Goal: Navigation & Orientation: Find specific page/section

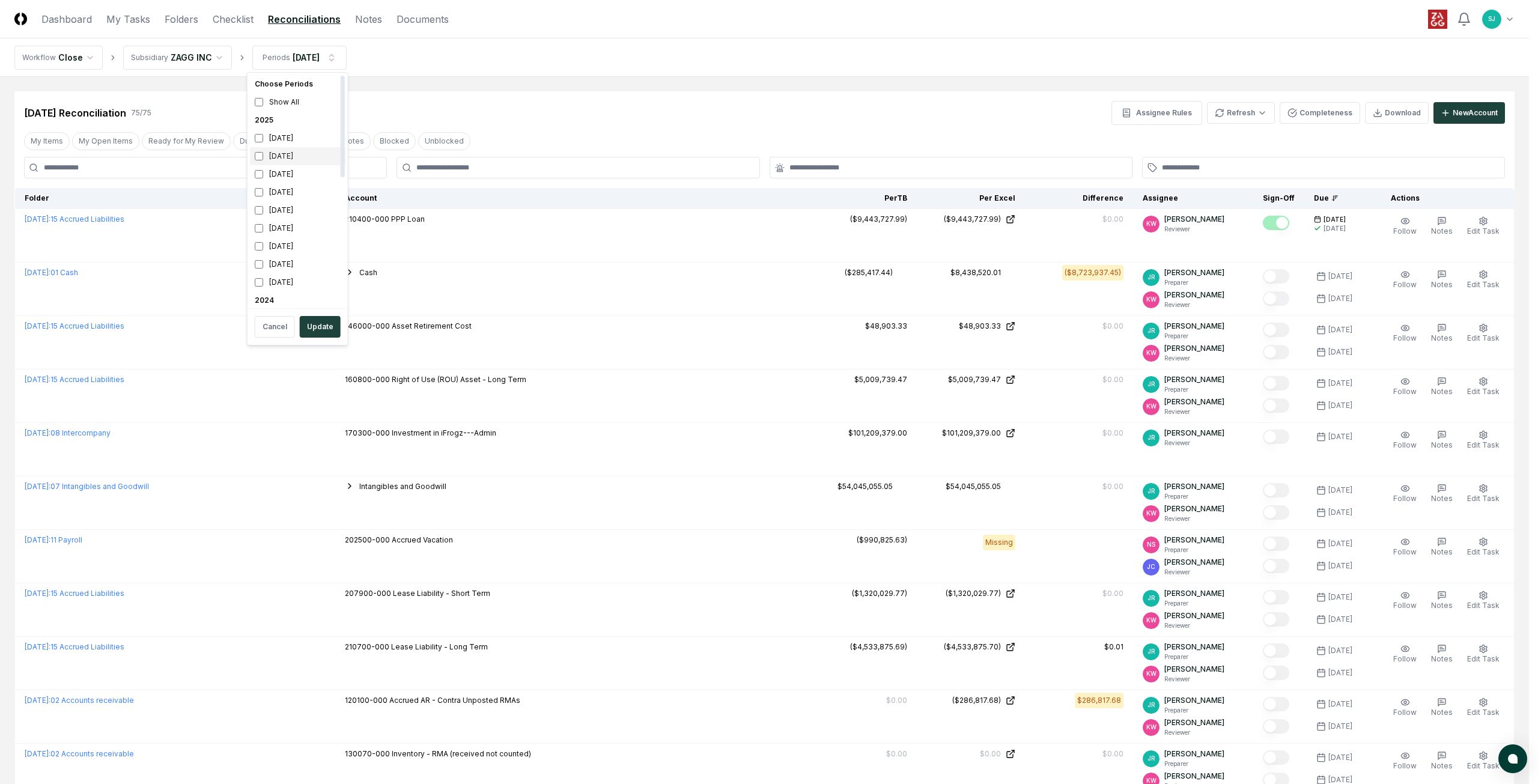
click at [280, 157] on div "[DATE]" at bounding box center [298, 156] width 95 height 18
click at [323, 325] on button "Update" at bounding box center [320, 326] width 41 height 22
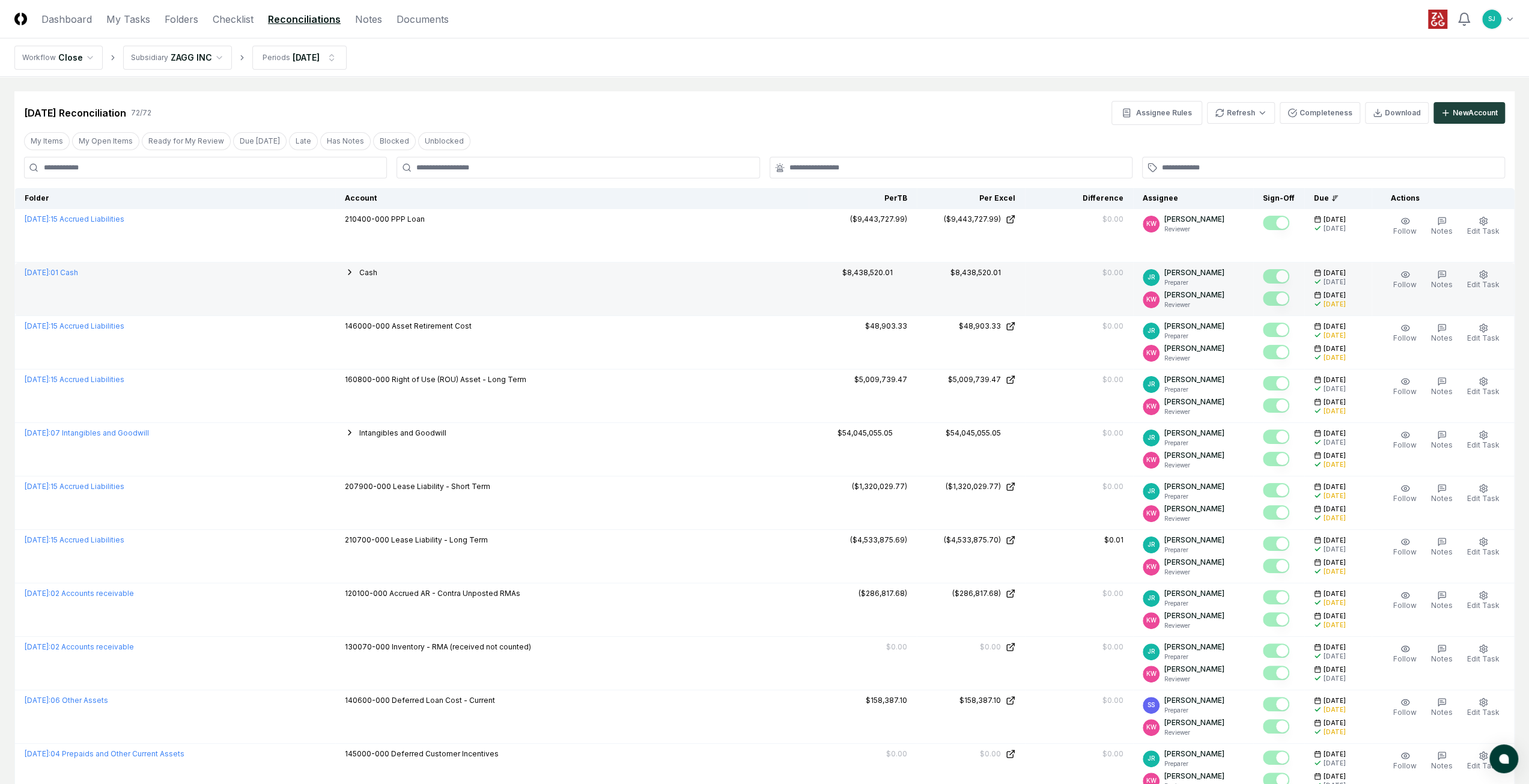
click at [355, 272] on icon "button" at bounding box center [349, 272] width 10 height 10
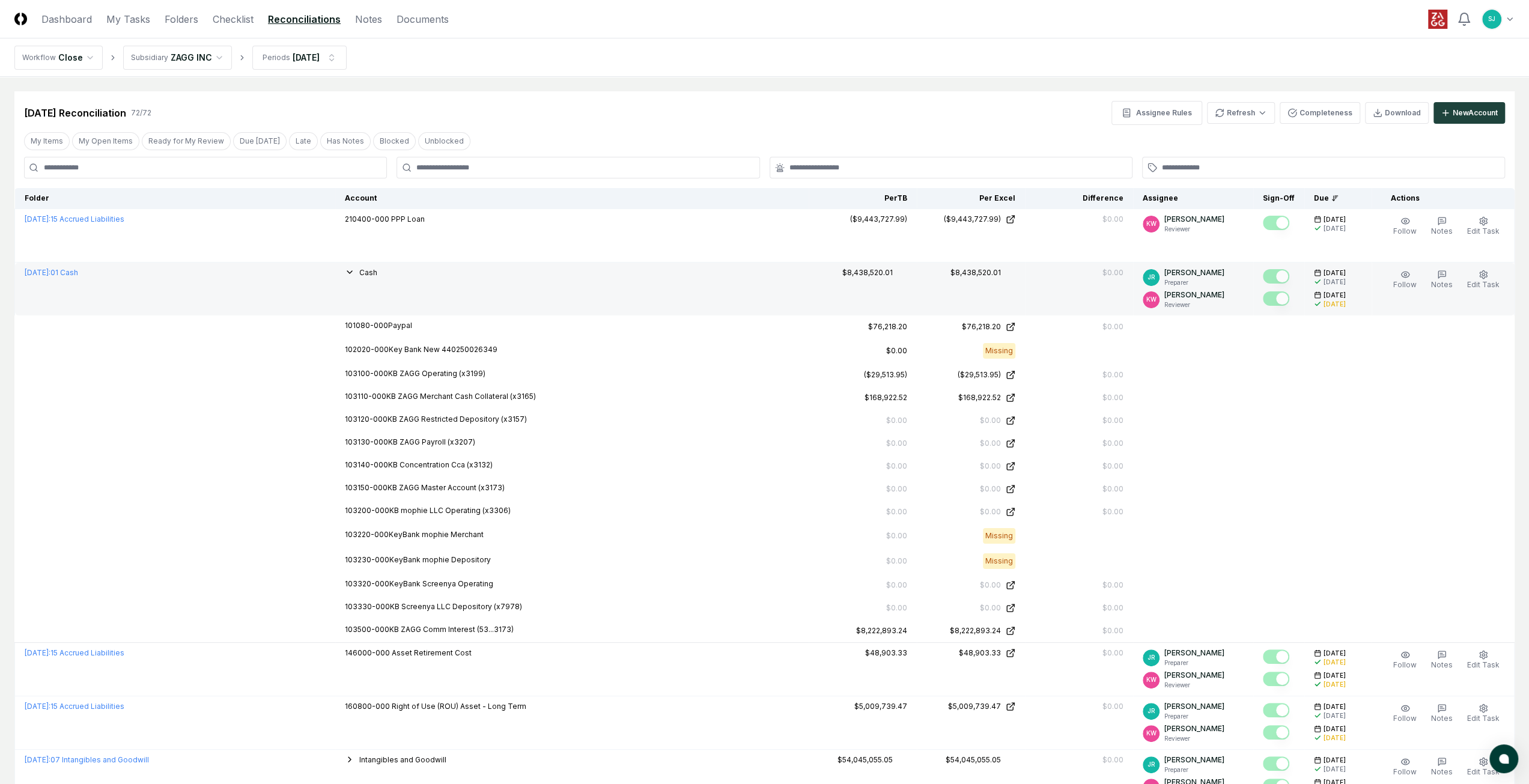
click at [163, 287] on td "[DATE] : 01 Cash" at bounding box center [175, 289] width 320 height 54
click at [355, 274] on icon "button" at bounding box center [349, 272] width 10 height 10
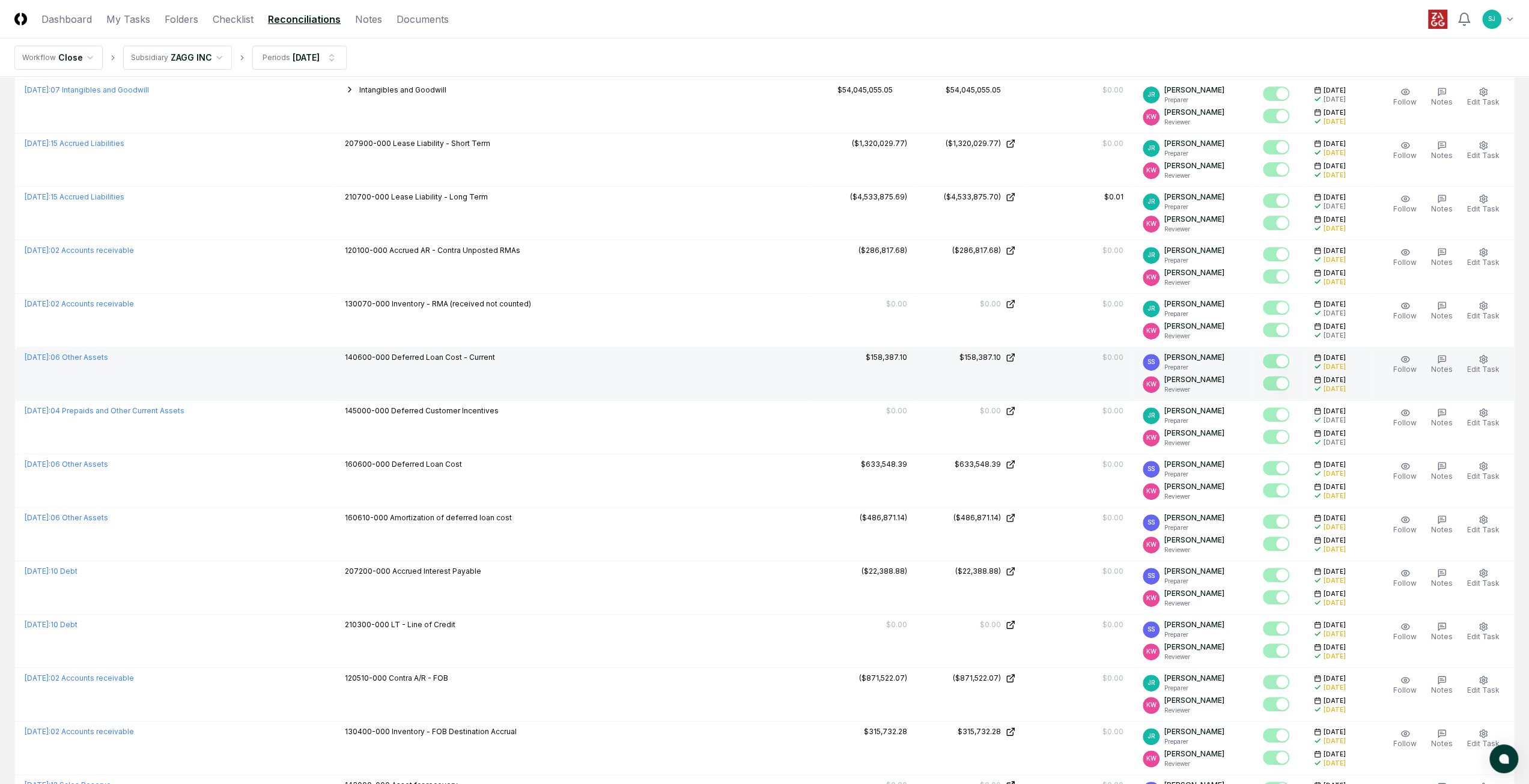
scroll to position [263, 0]
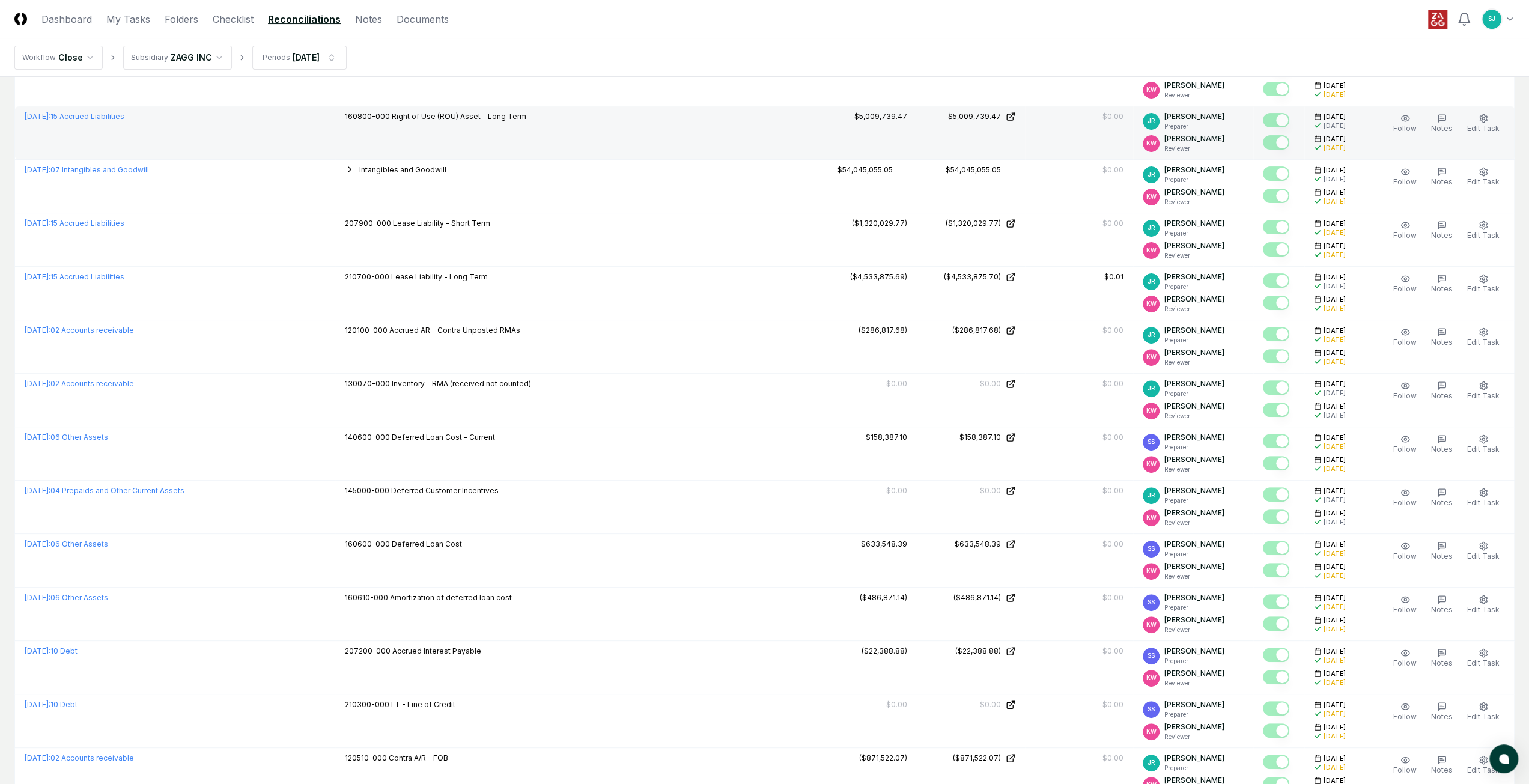
click at [983, 136] on td "$5,009,739.47" at bounding box center [971, 133] width 108 height 54
click at [1011, 114] on link "$5,009,739.47" at bounding box center [971, 116] width 89 height 11
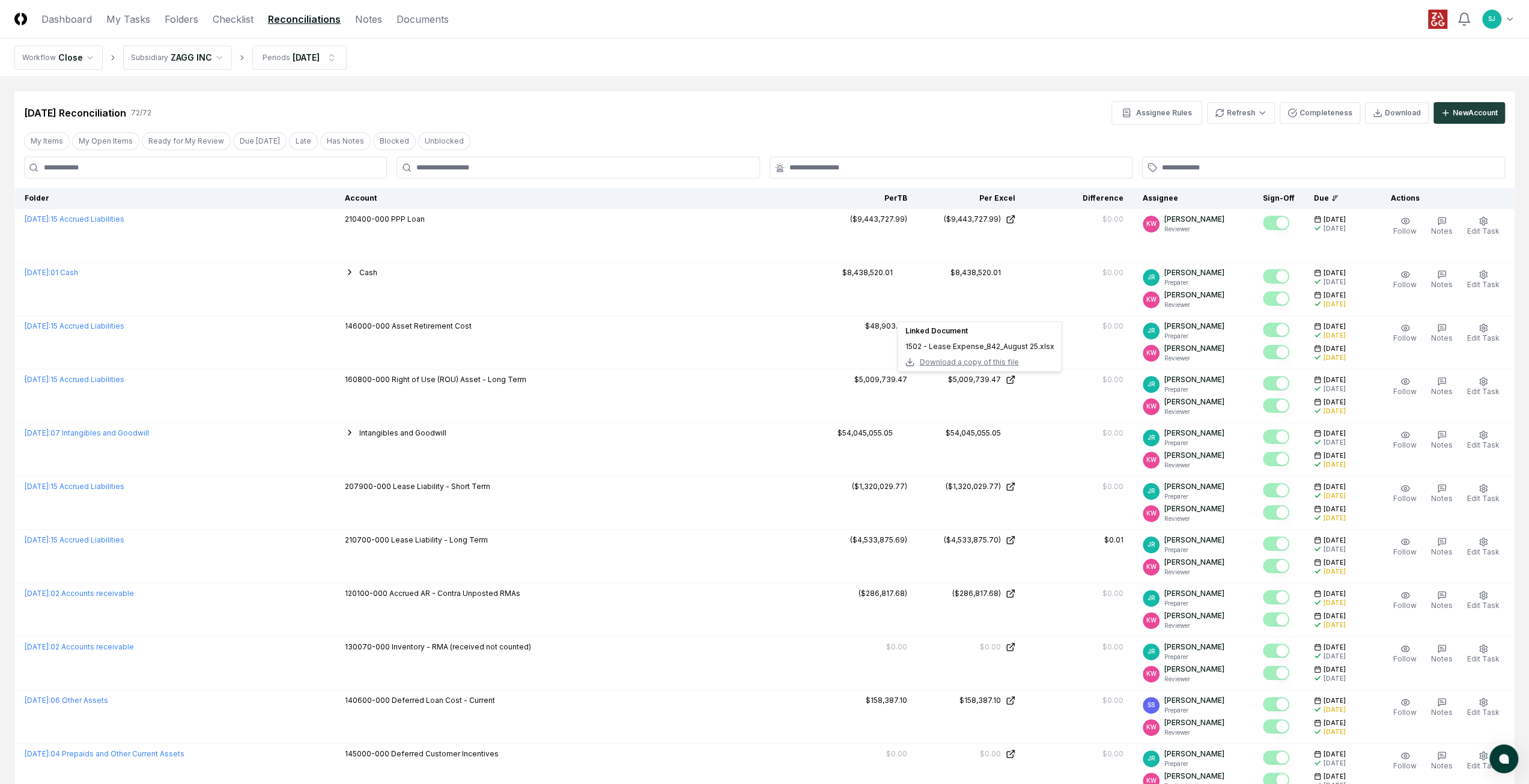
click at [610, 131] on div "My Items My Open Items Ready for My Review Due [DATE] Late Has Notes Blocked Un…" at bounding box center [764, 141] width 1500 height 22
click at [184, 14] on link "Folders" at bounding box center [181, 19] width 34 height 14
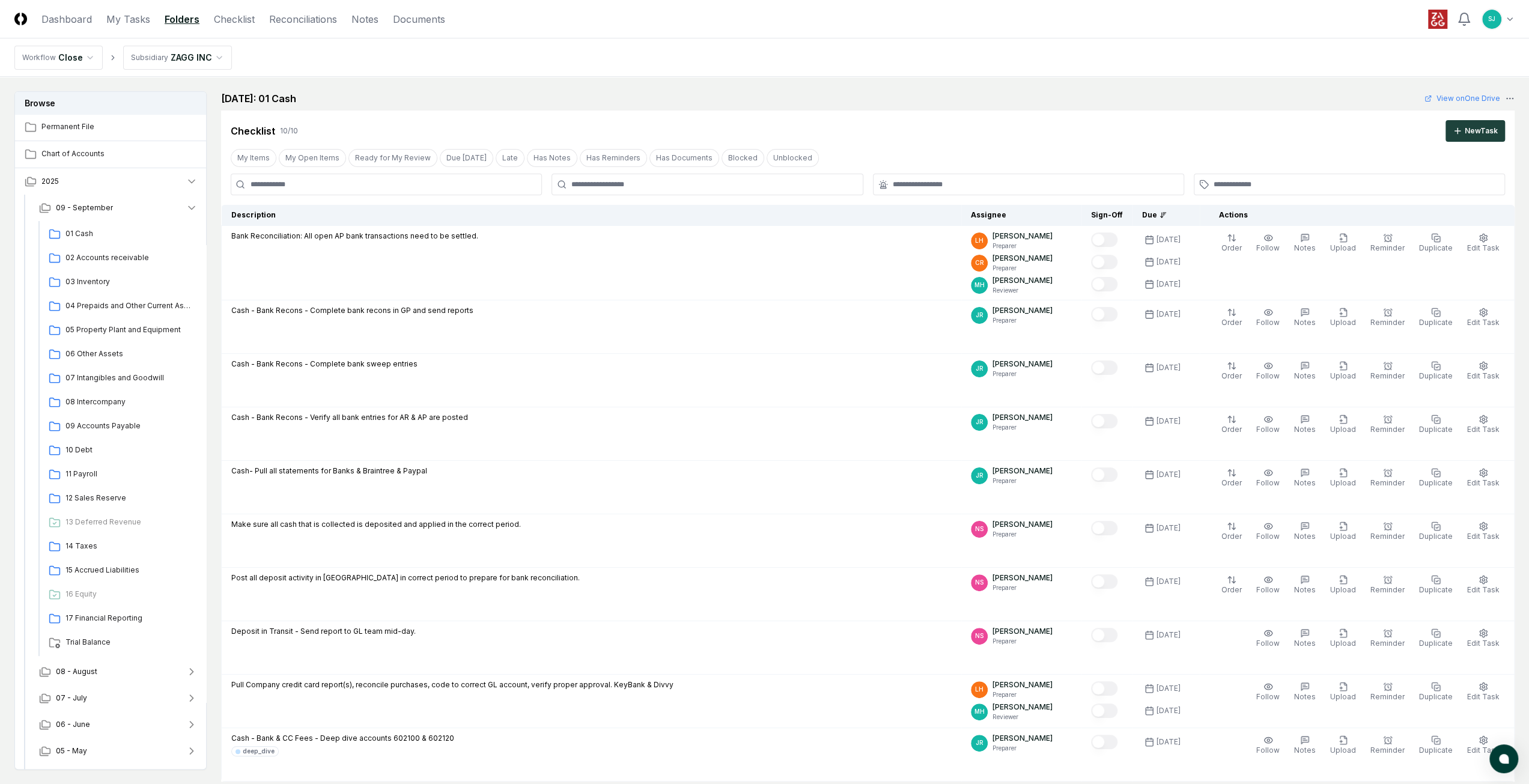
click at [514, 52] on nav "Workflow Close Subsidiary ZAGG INC" at bounding box center [764, 57] width 1529 height 39
click at [388, 67] on nav "Workflow Close Subsidiary ZAGG INC" at bounding box center [764, 57] width 1529 height 39
click at [272, 58] on nav "Workflow Close Subsidiary ZAGG INC" at bounding box center [764, 57] width 1529 height 39
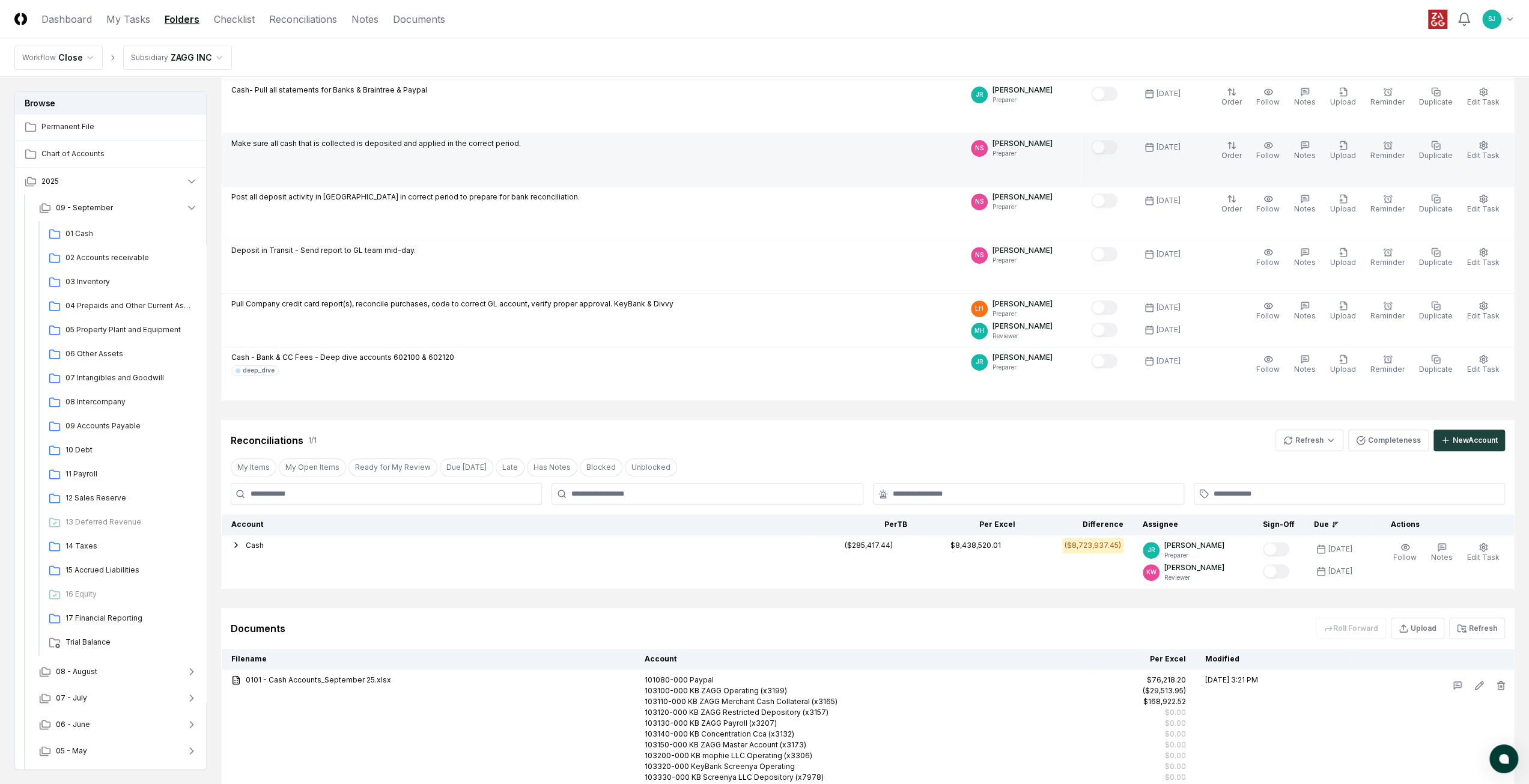
scroll to position [400, 0]
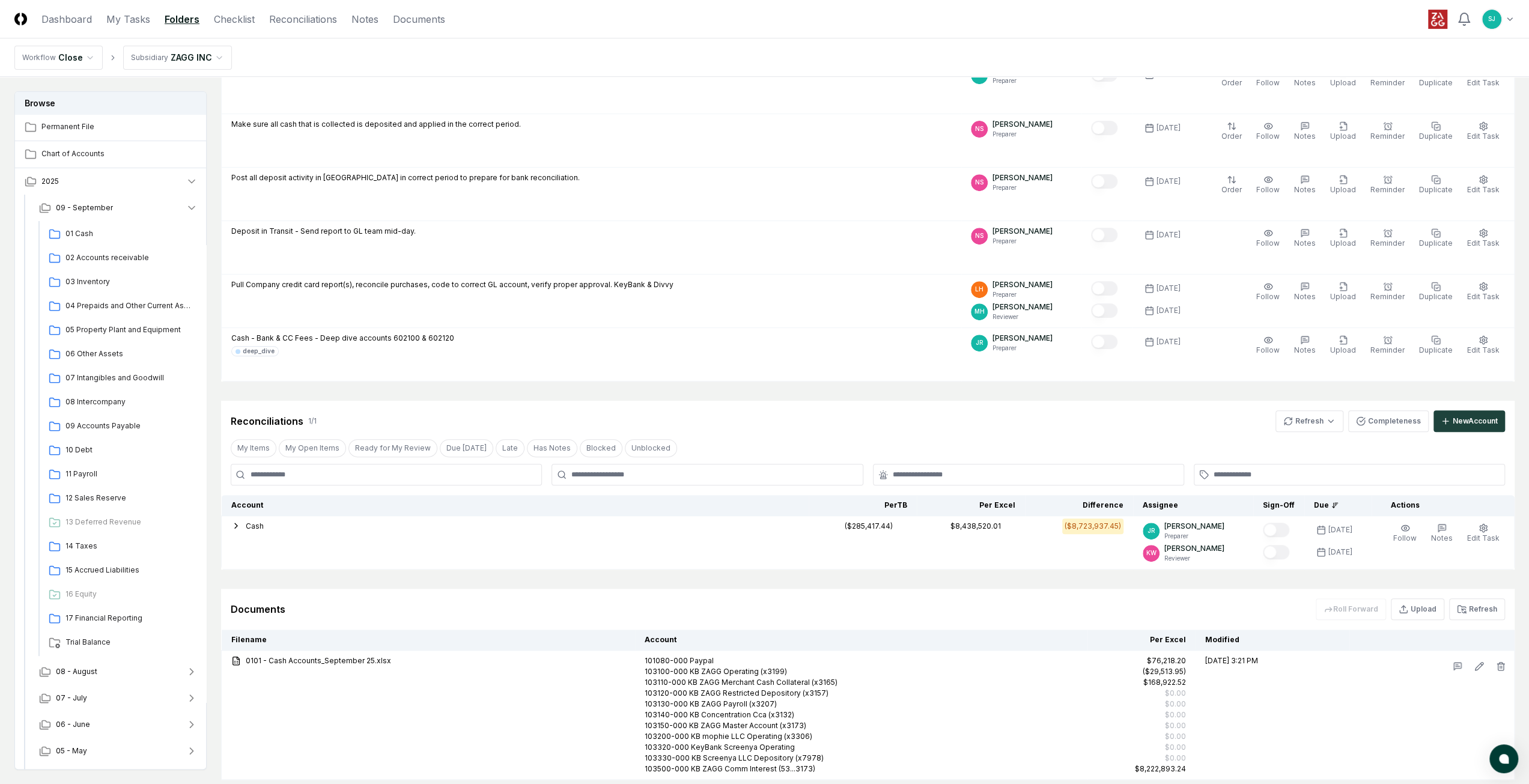
click at [76, 27] on header "CloseCore Dashboard My Tasks Folders Checklist Reconciliations Notes Documents …" at bounding box center [764, 19] width 1529 height 39
click at [73, 22] on link "Dashboard" at bounding box center [66, 19] width 50 height 14
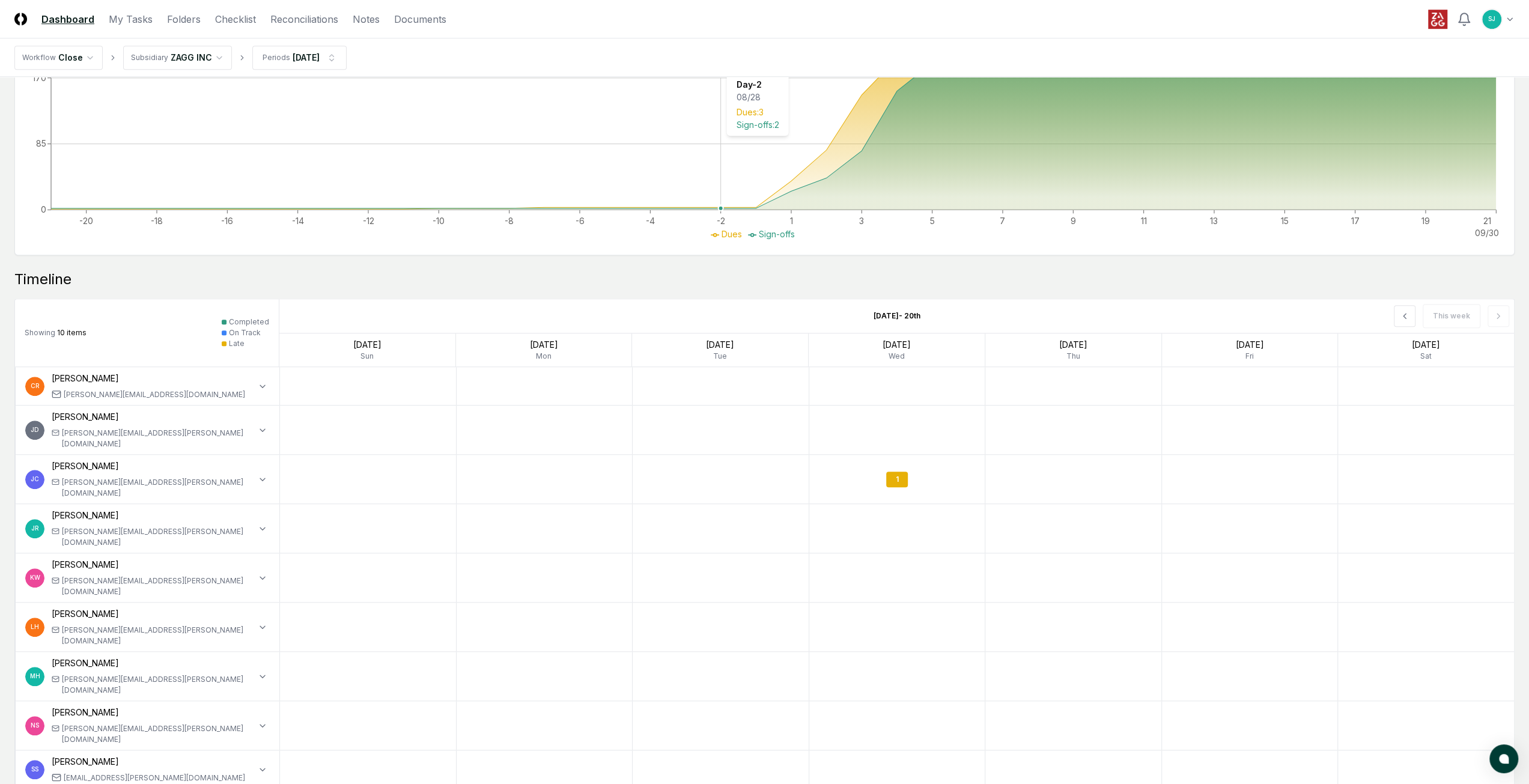
scroll to position [801, 0]
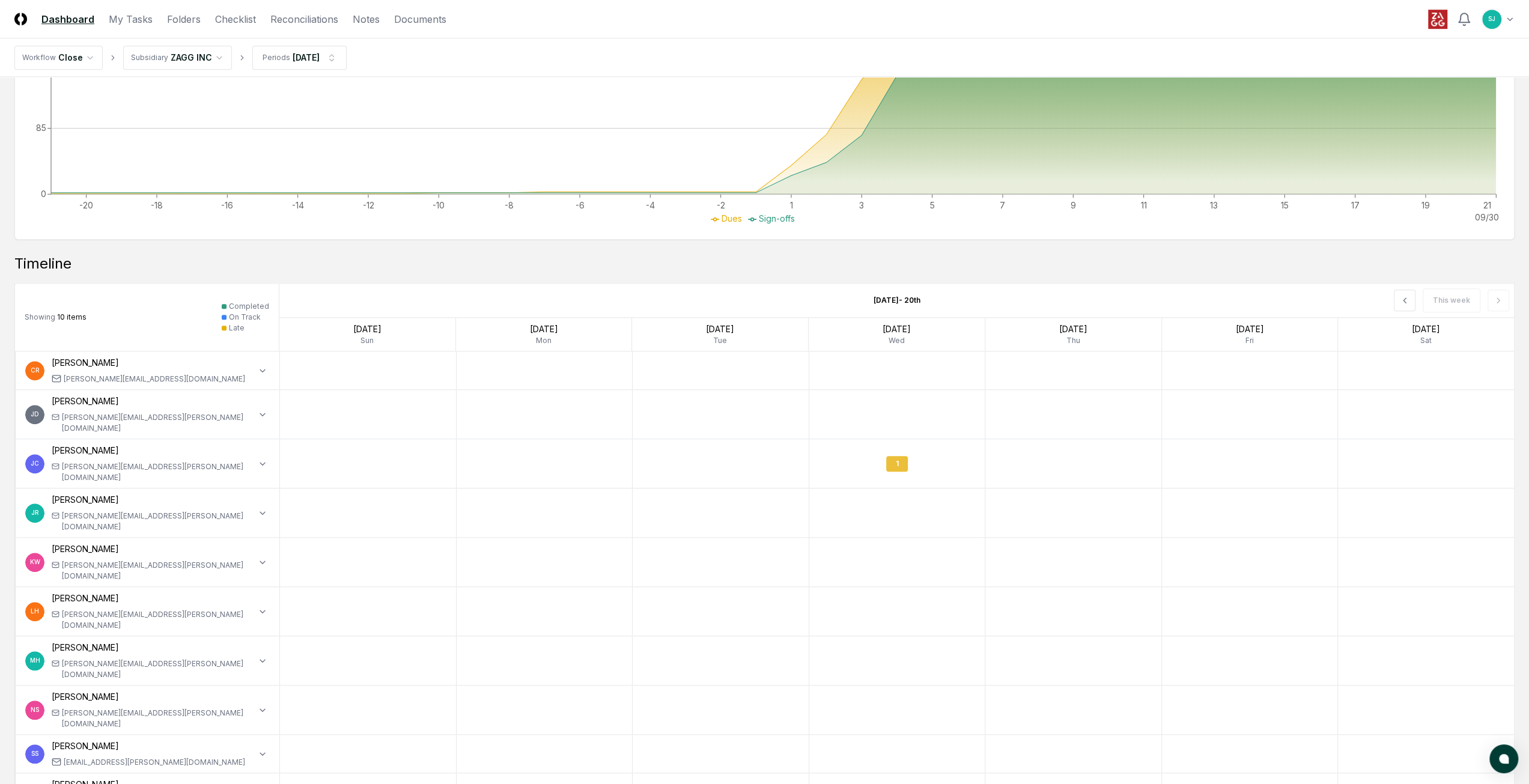
click at [899, 456] on div "1" at bounding box center [896, 463] width 22 height 16
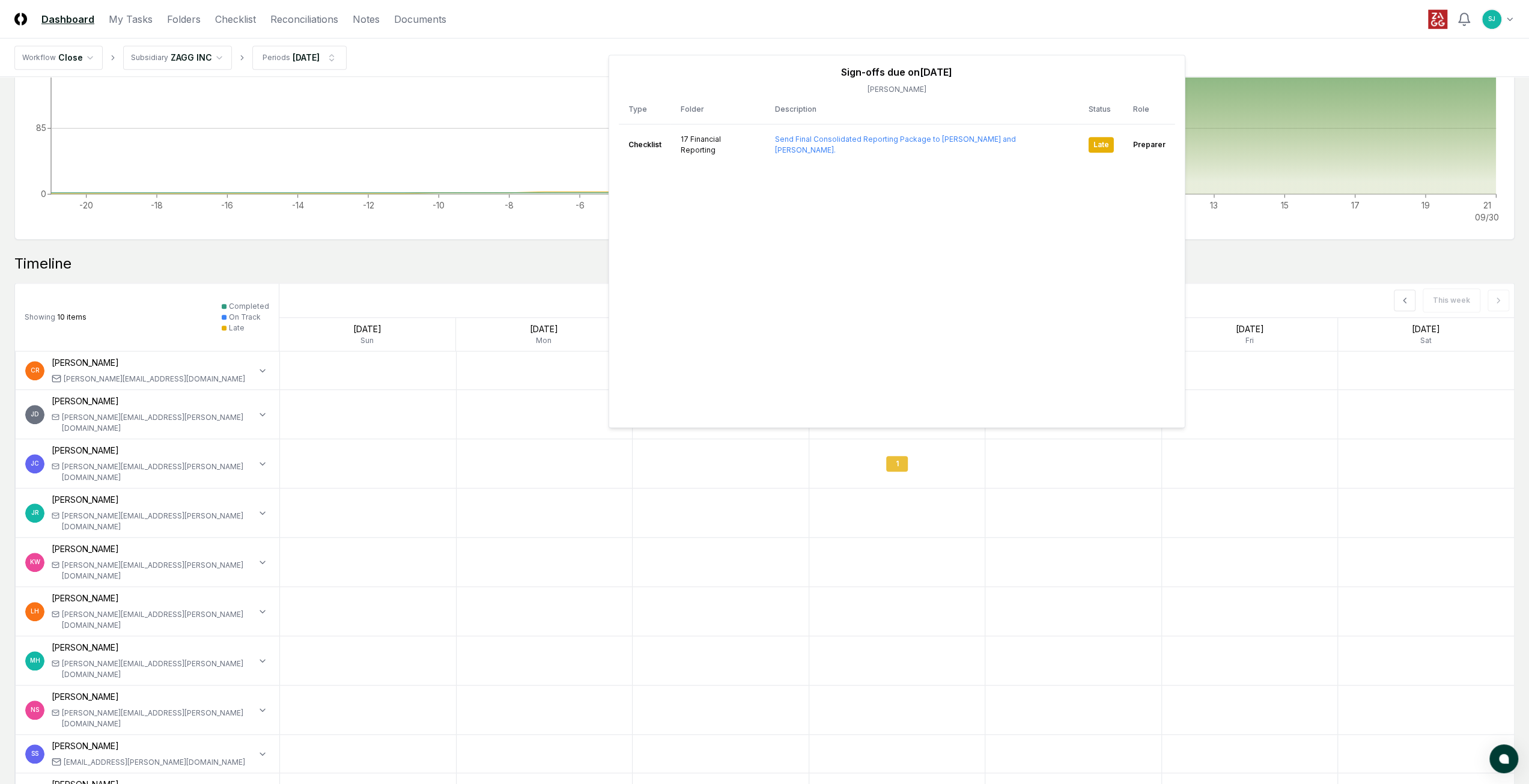
click at [817, 448] on div "1" at bounding box center [898, 463] width 176 height 39
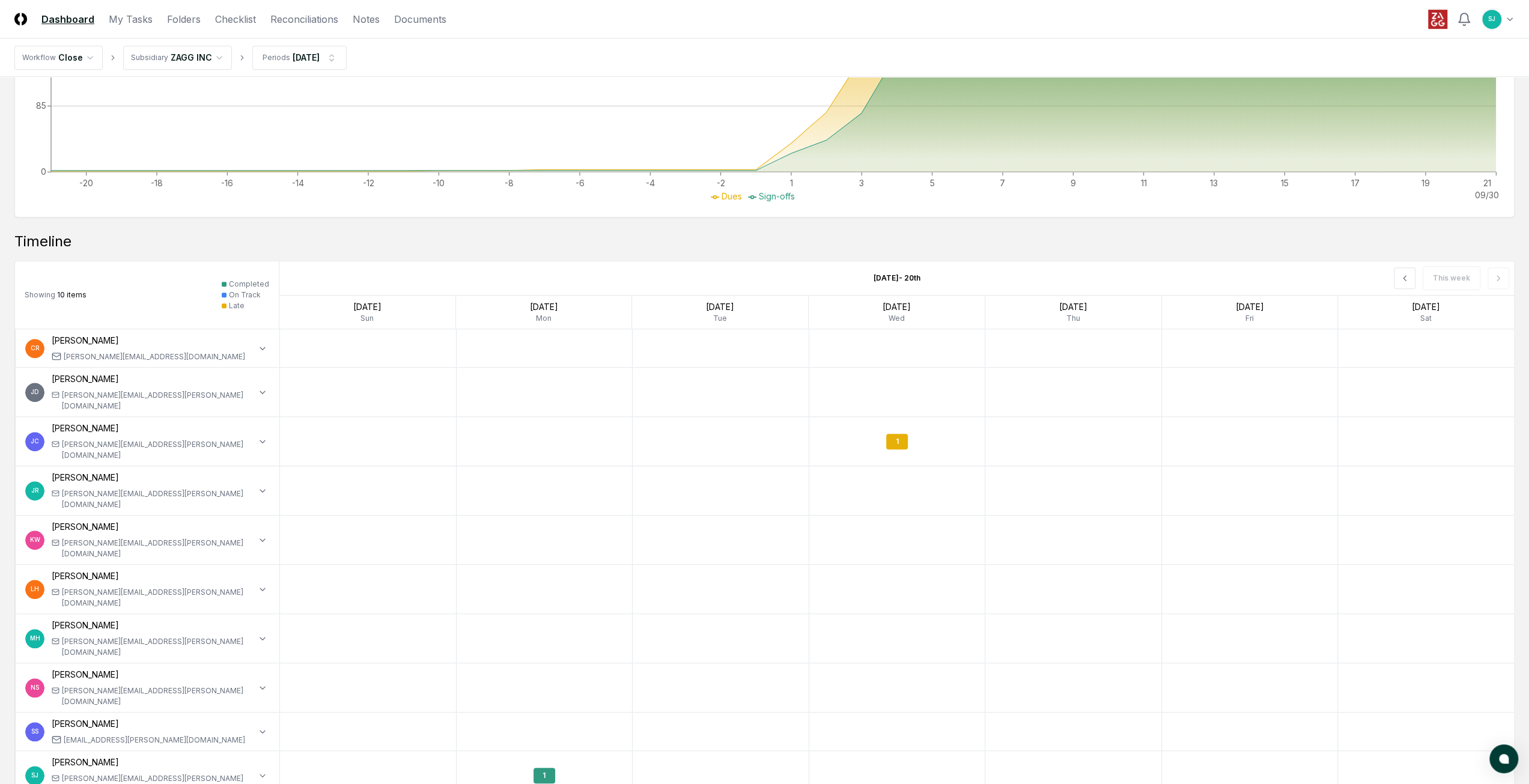
scroll to position [835, 0]
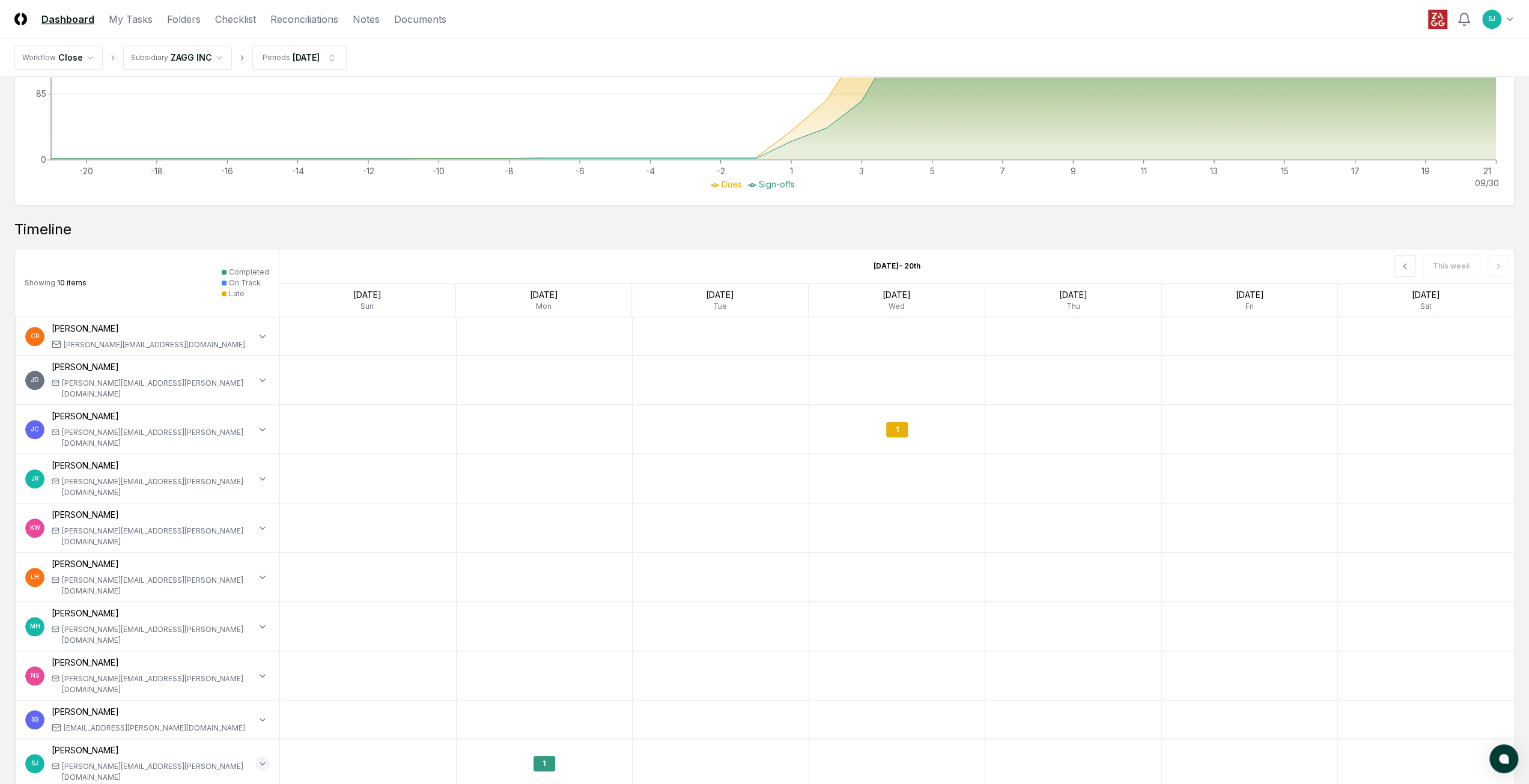
click at [260, 757] on button "button" at bounding box center [262, 764] width 14 height 14
click at [261, 759] on icon "button" at bounding box center [262, 763] width 10 height 10
click at [262, 715] on icon "button" at bounding box center [262, 719] width 10 height 10
click at [262, 671] on icon "button" at bounding box center [262, 676] width 10 height 10
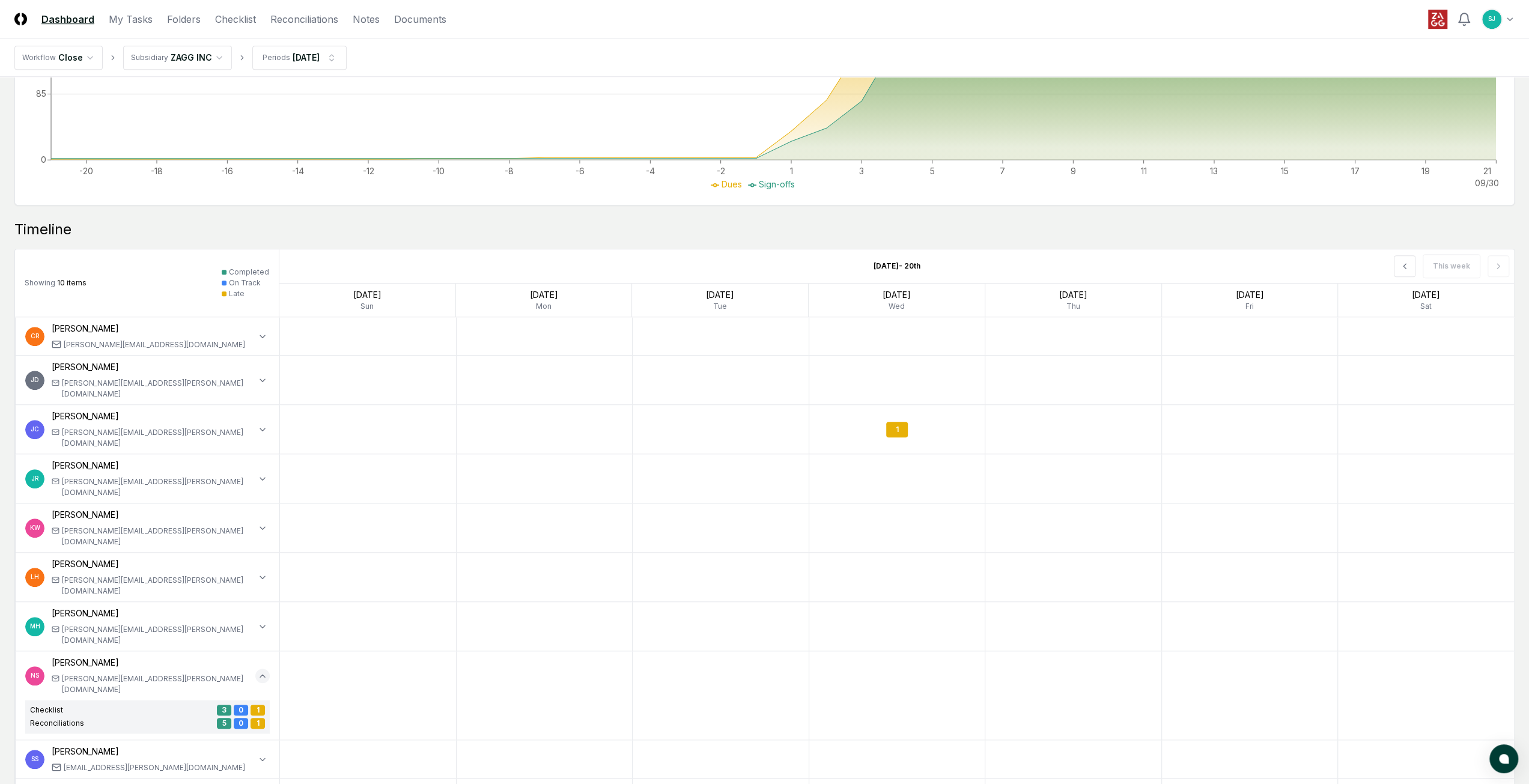
click at [262, 674] on icon "button" at bounding box center [262, 676] width 5 height 3
click at [261, 625] on icon "button" at bounding box center [262, 627] width 5 height 3
click at [264, 572] on icon "button" at bounding box center [262, 577] width 10 height 10
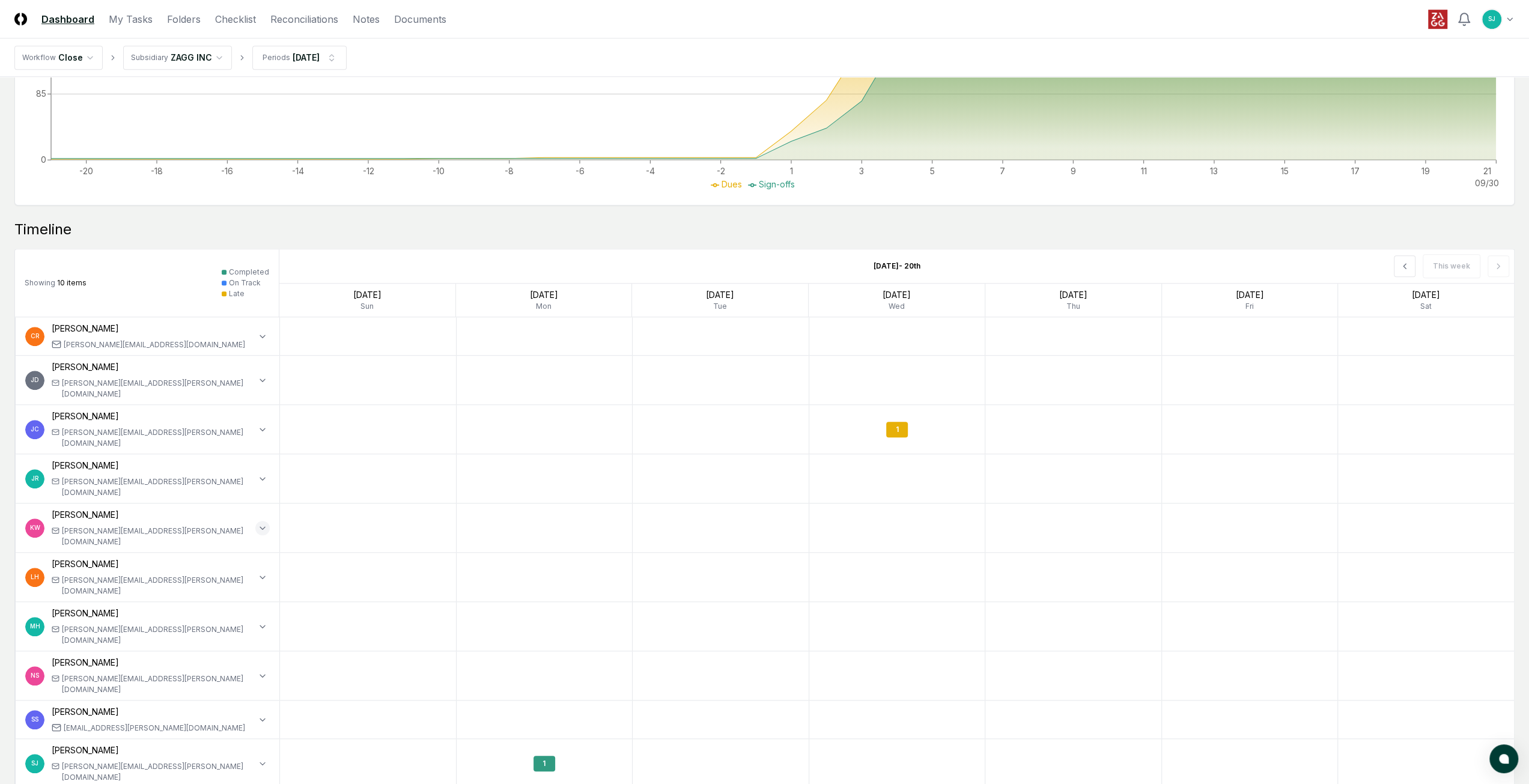
click at [262, 523] on icon "button" at bounding box center [262, 527] width 10 height 10
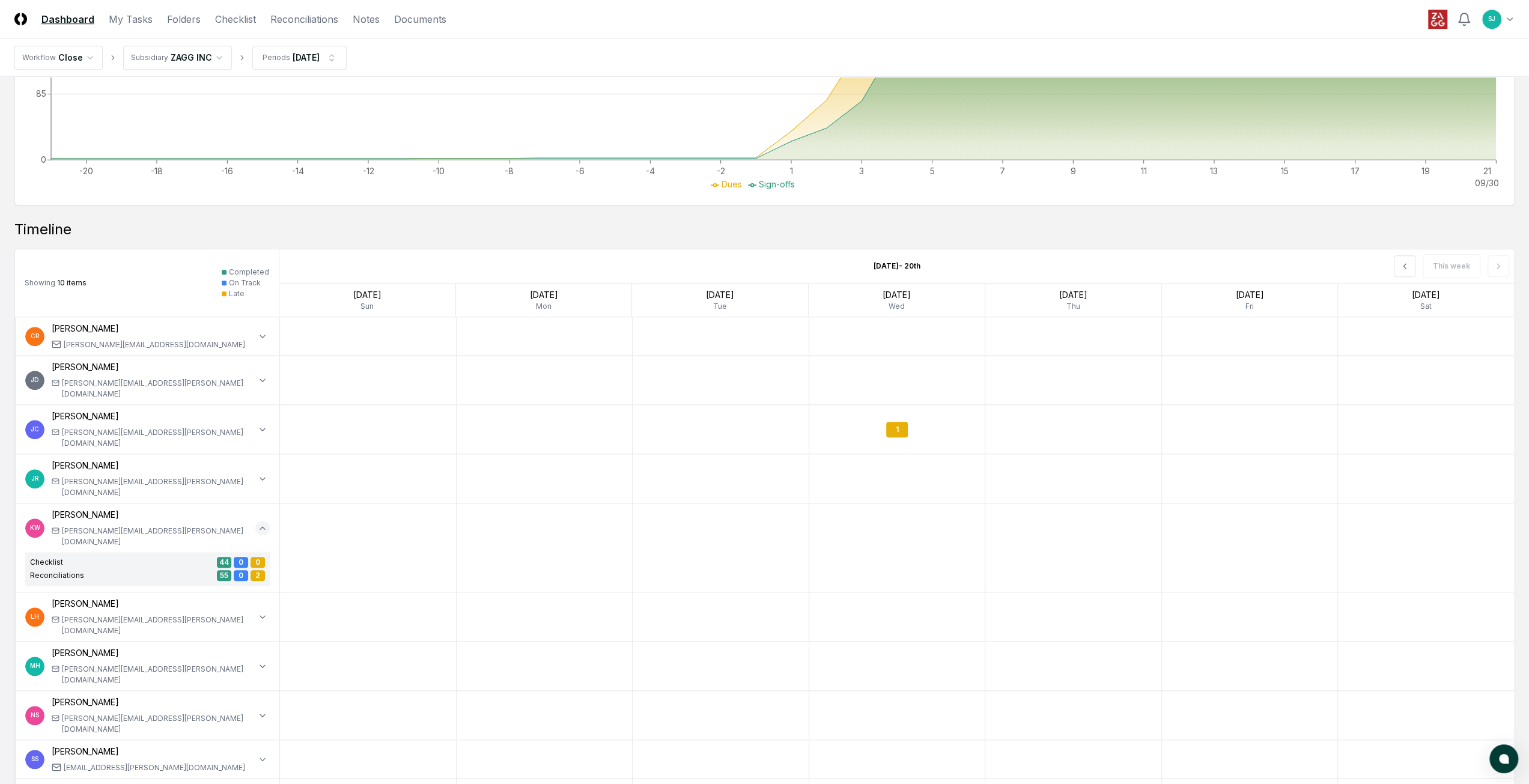
click at [262, 527] on icon "button" at bounding box center [262, 528] width 5 height 3
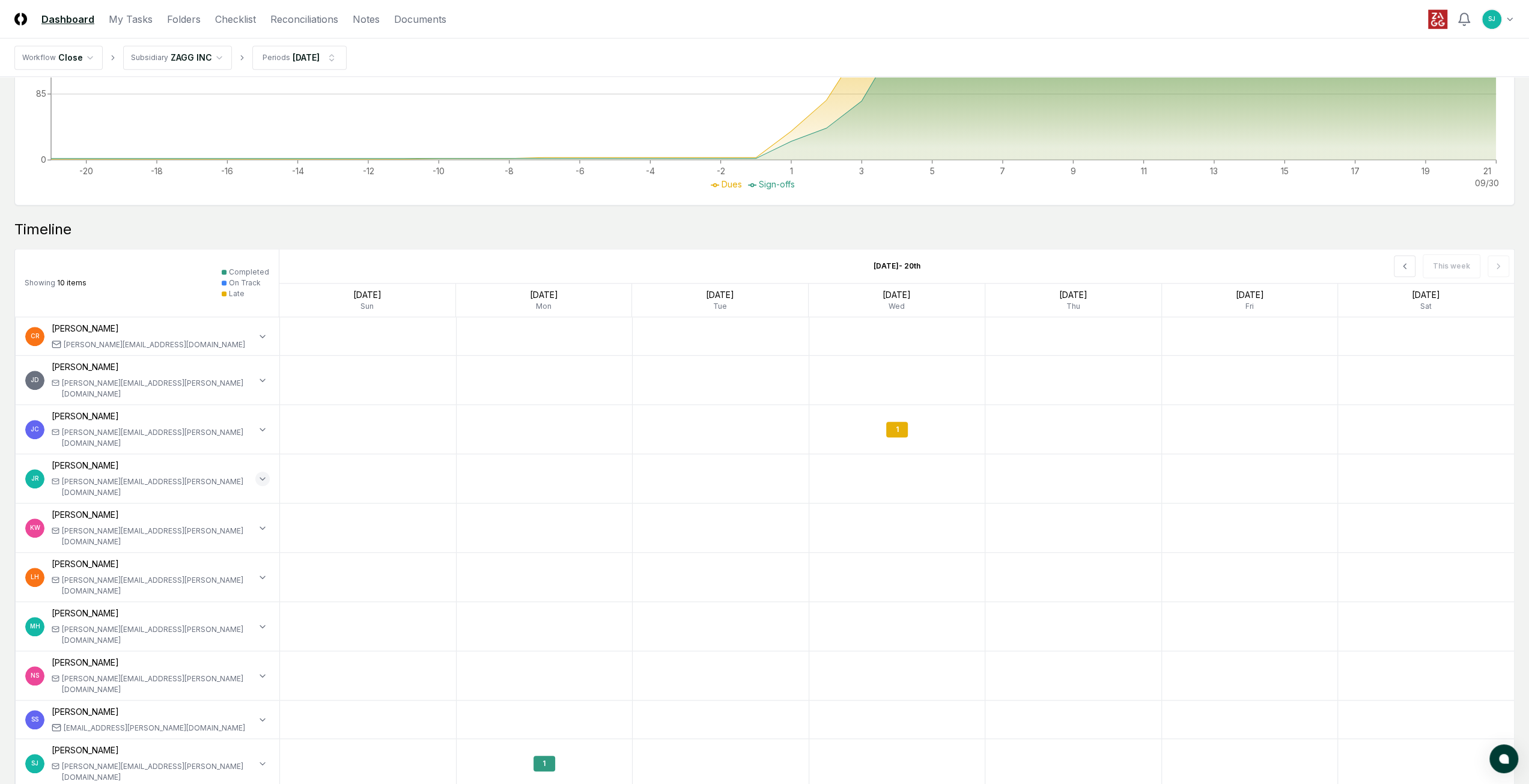
click at [264, 474] on icon "button" at bounding box center [262, 478] width 10 height 10
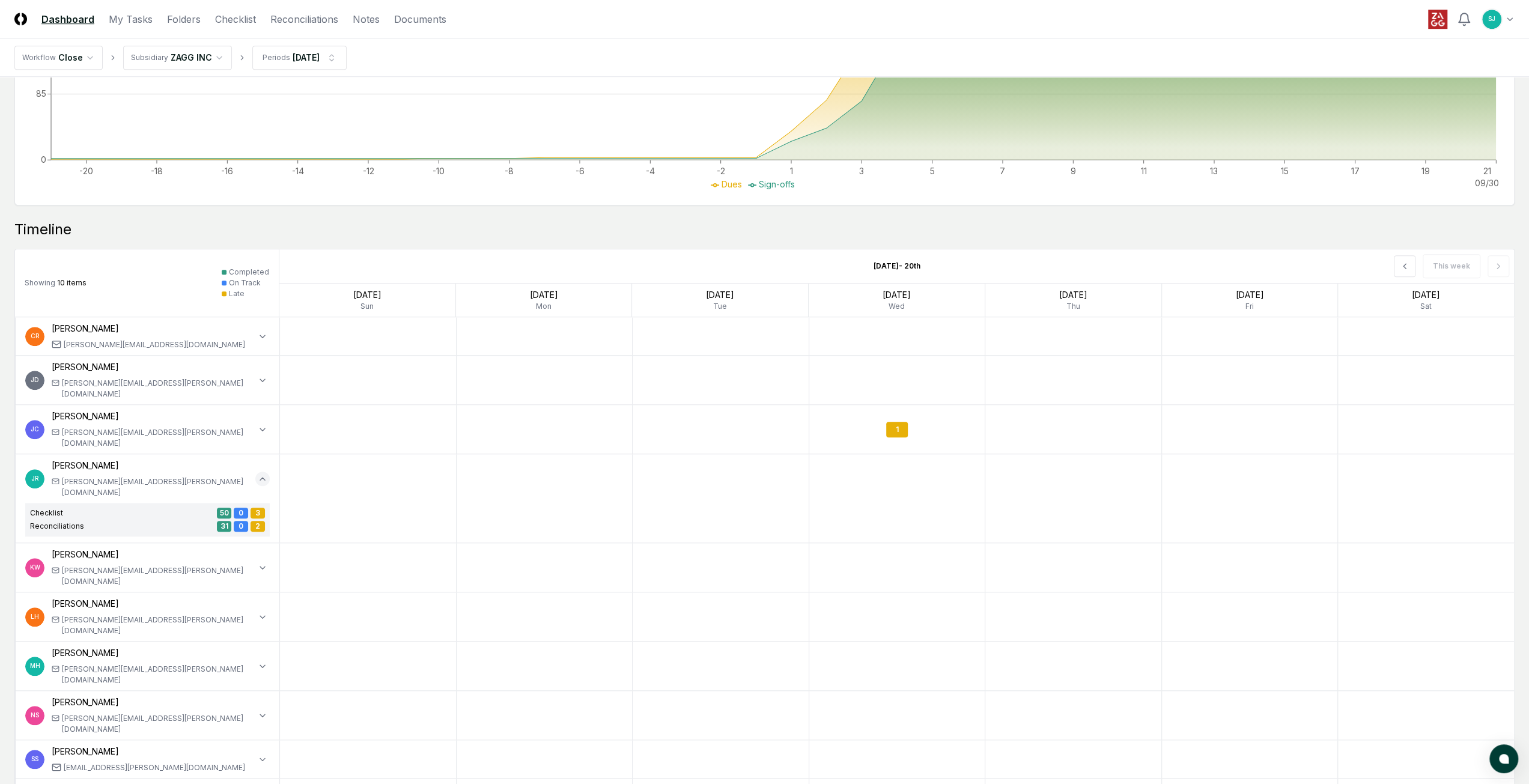
click at [264, 474] on icon "button" at bounding box center [262, 478] width 10 height 10
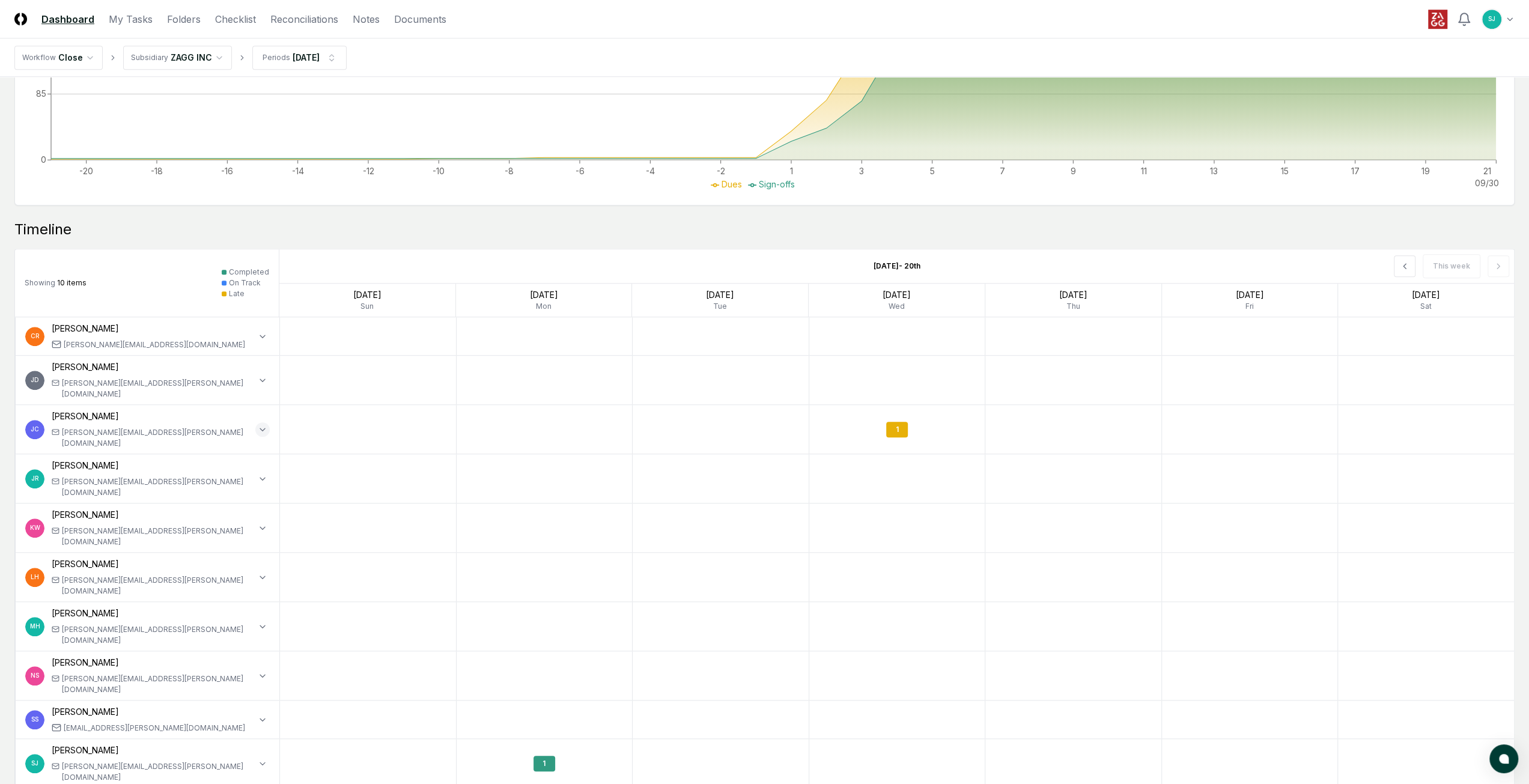
click at [263, 425] on icon "button" at bounding box center [262, 430] width 10 height 10
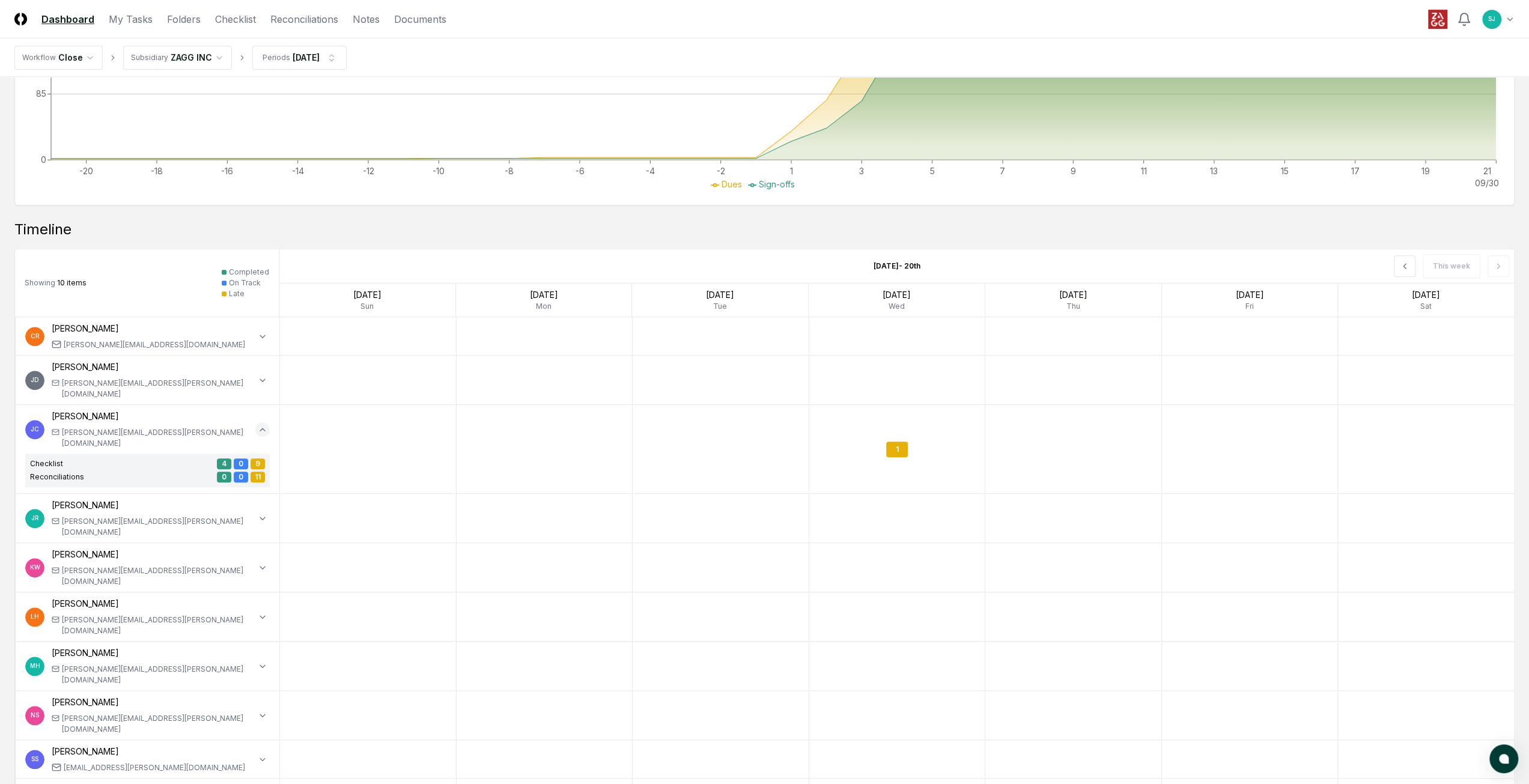
click at [263, 425] on icon "button" at bounding box center [262, 430] width 10 height 10
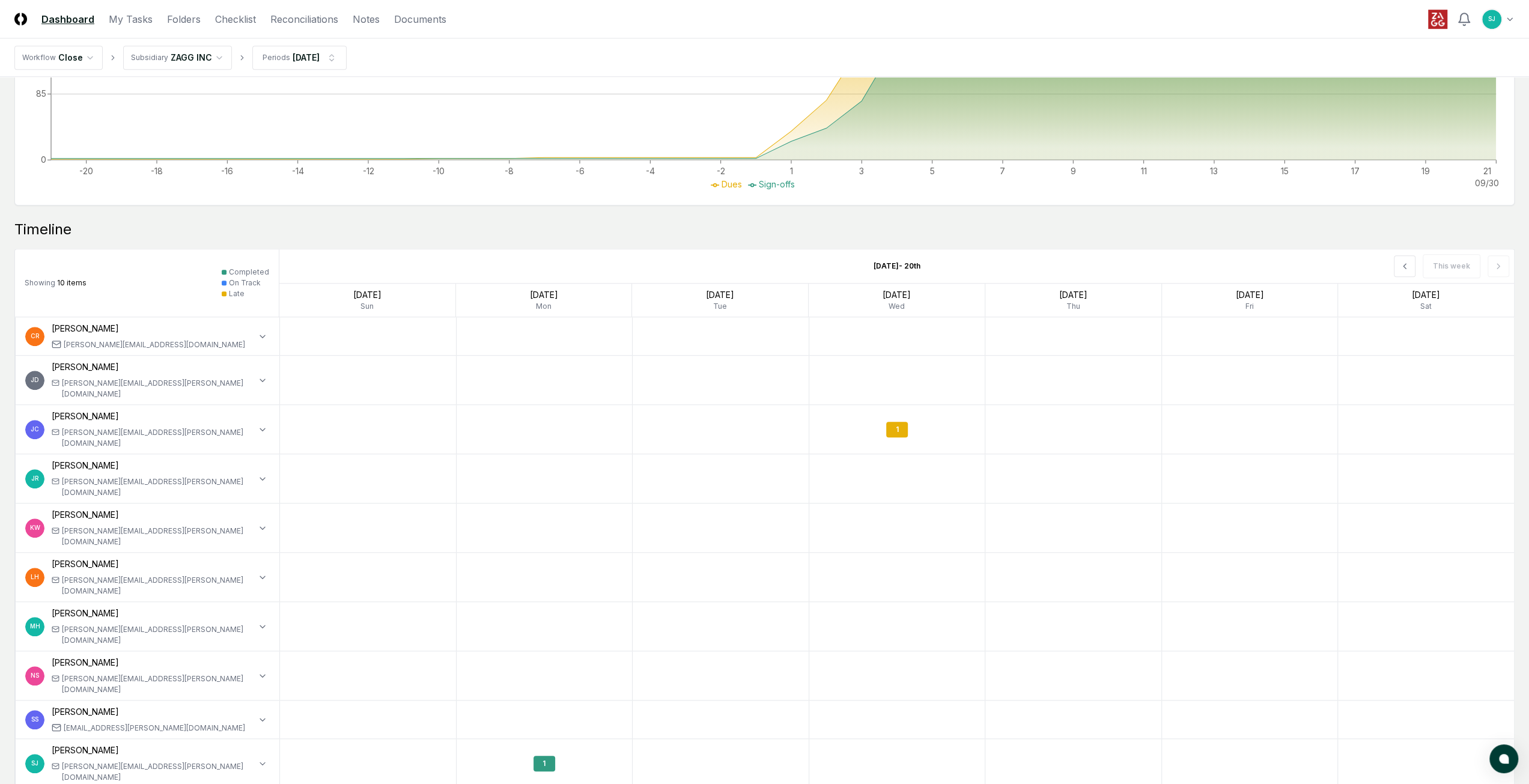
click at [267, 379] on div at bounding box center [262, 380] width 14 height 39
click at [267, 377] on button "button" at bounding box center [262, 380] width 14 height 14
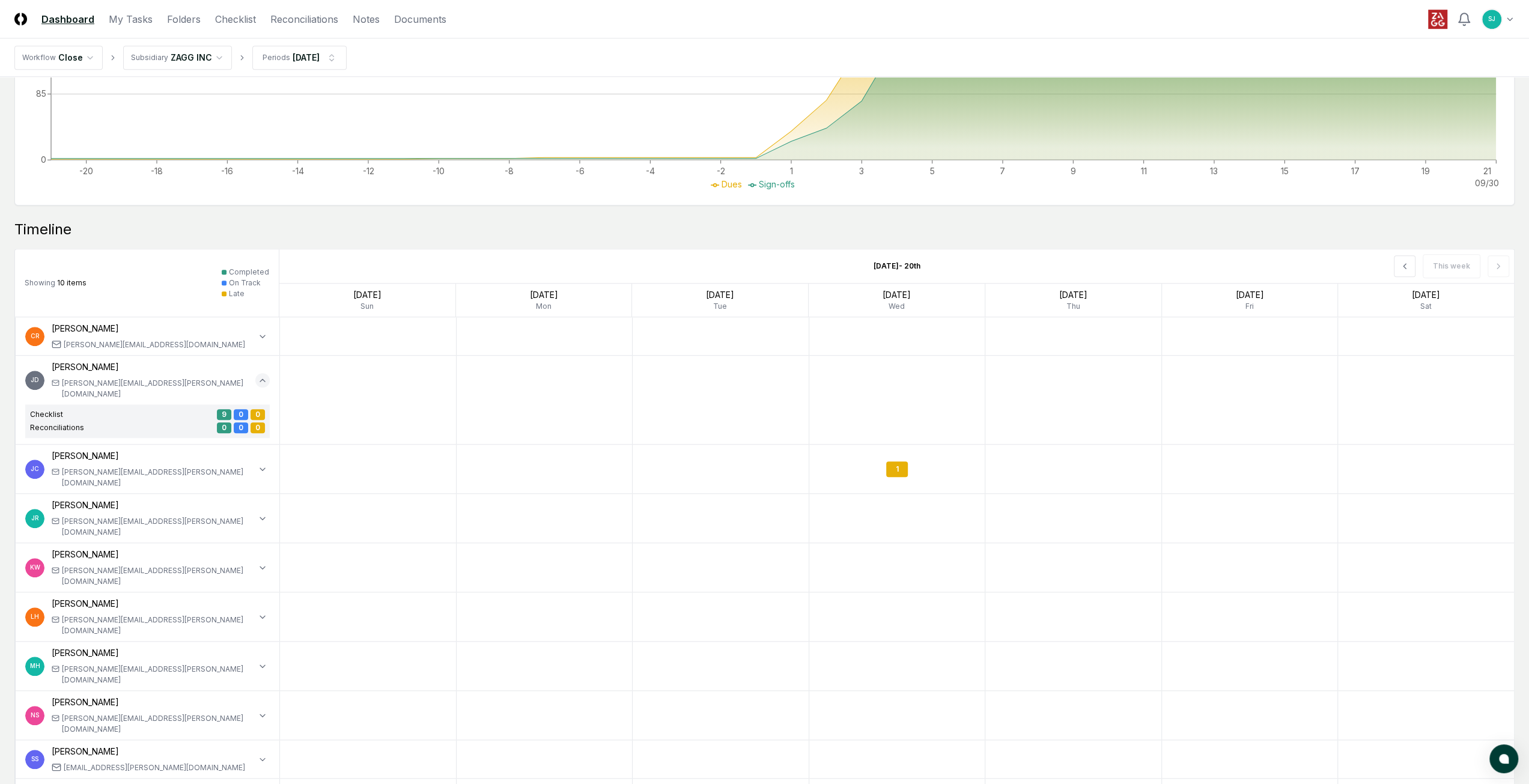
click at [265, 375] on icon "button" at bounding box center [262, 380] width 10 height 10
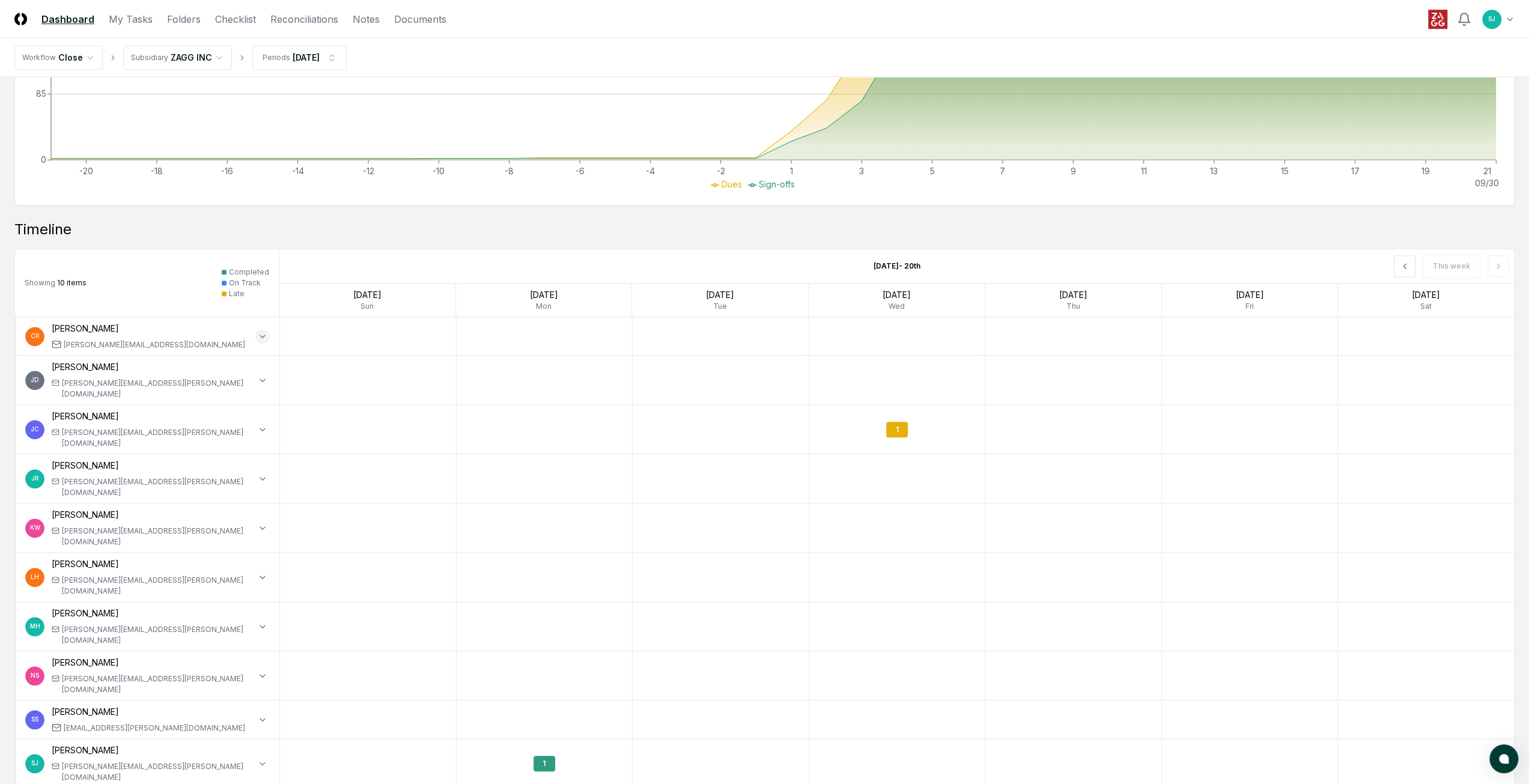
click at [260, 338] on icon "button" at bounding box center [262, 336] width 10 height 10
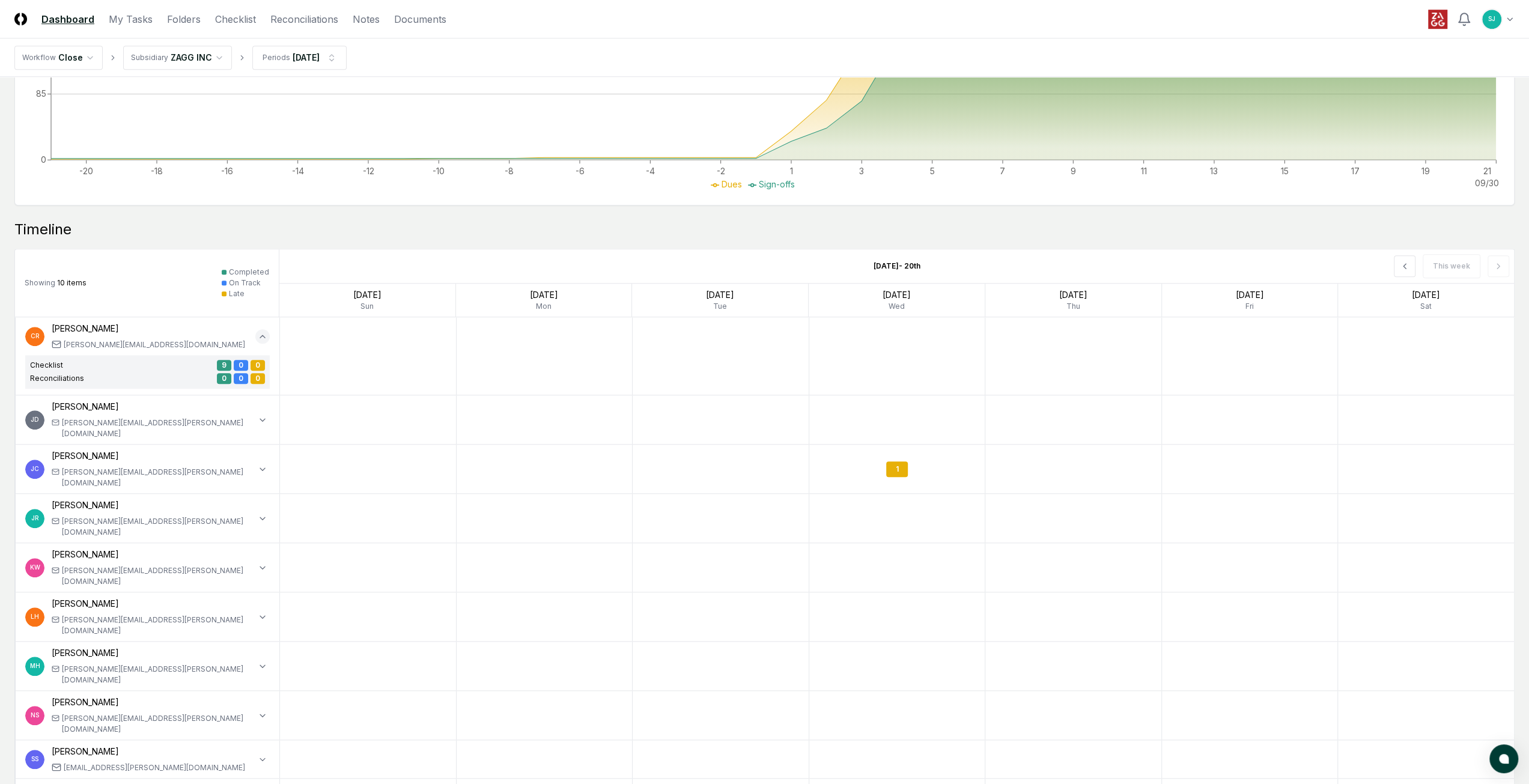
click at [260, 338] on icon "button" at bounding box center [262, 336] width 10 height 10
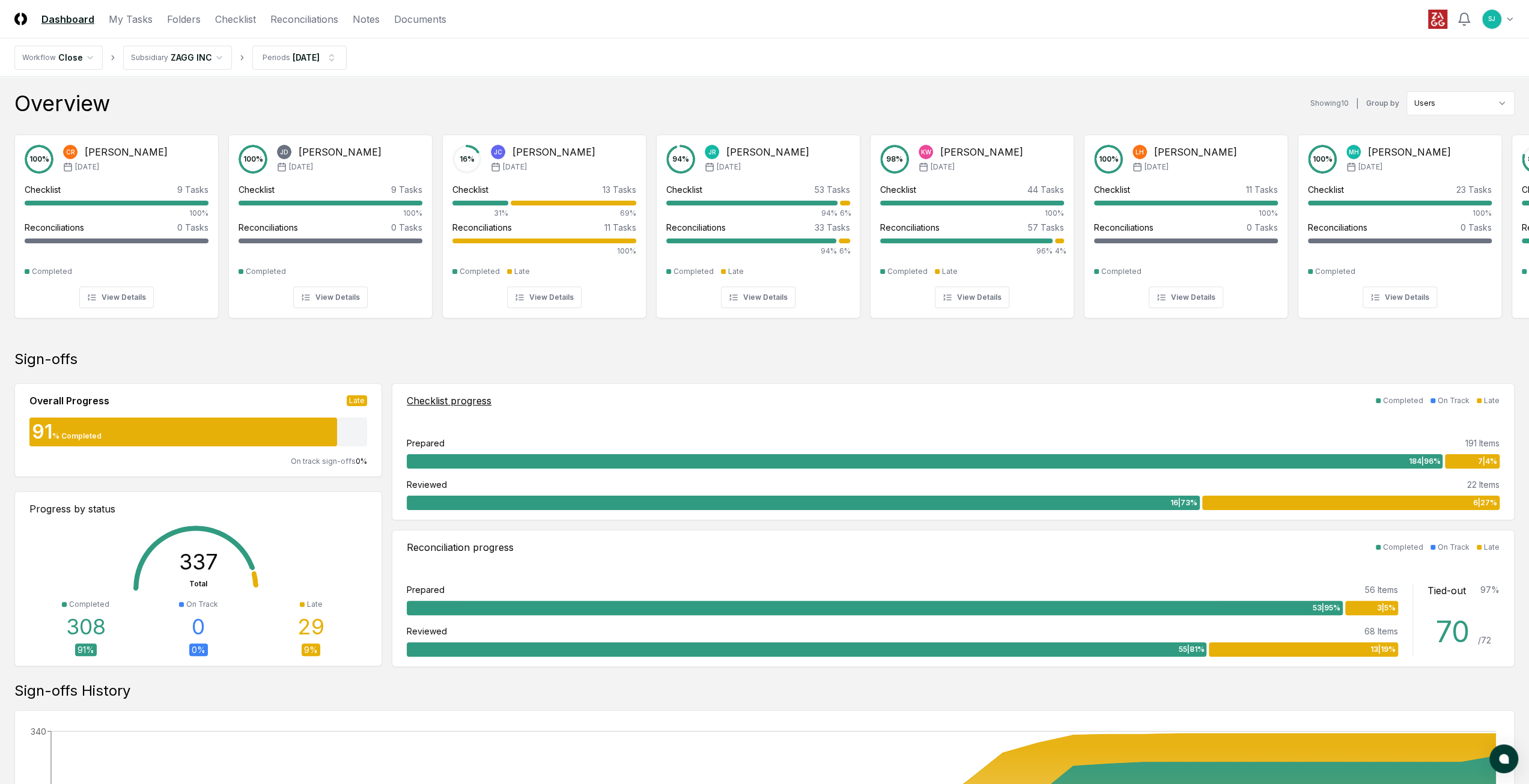
scroll to position [0, 0]
click at [1102, 39] on nav "Workflow Close Subsidiary ZAGG INC Periods [DATE]" at bounding box center [764, 57] width 1529 height 39
click at [1124, 64] on nav "Workflow Close Subsidiary ZAGG INC Periods [DATE]" at bounding box center [764, 57] width 1529 height 39
click at [1156, 57] on nav "Workflow Close Subsidiary ZAGG INC Periods [DATE]" at bounding box center [764, 57] width 1529 height 39
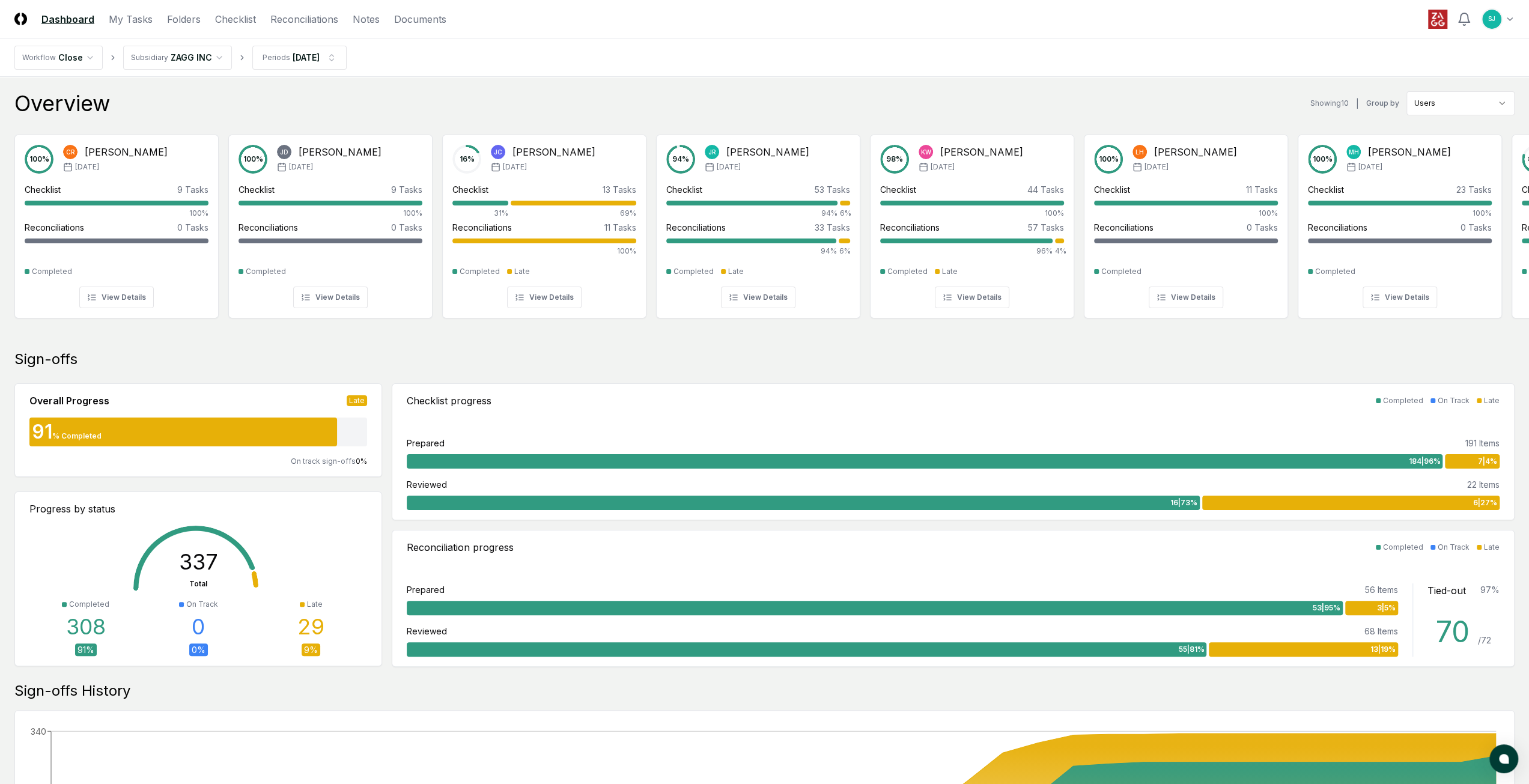
click at [1156, 56] on nav "Workflow Close Subsidiary ZAGG INC Periods [DATE]" at bounding box center [764, 57] width 1529 height 39
click at [1049, 50] on nav "Workflow Close Subsidiary ZAGG INC Periods [DATE]" at bounding box center [764, 57] width 1529 height 39
click at [1441, 18] on img at bounding box center [1437, 19] width 19 height 19
click at [826, 71] on nav "Workflow Close Subsidiary ZAGG INC Periods [DATE]" at bounding box center [764, 57] width 1529 height 39
click at [454, 53] on nav "Workflow Close Subsidiary ZAGG INC Periods [DATE]" at bounding box center [764, 57] width 1529 height 39
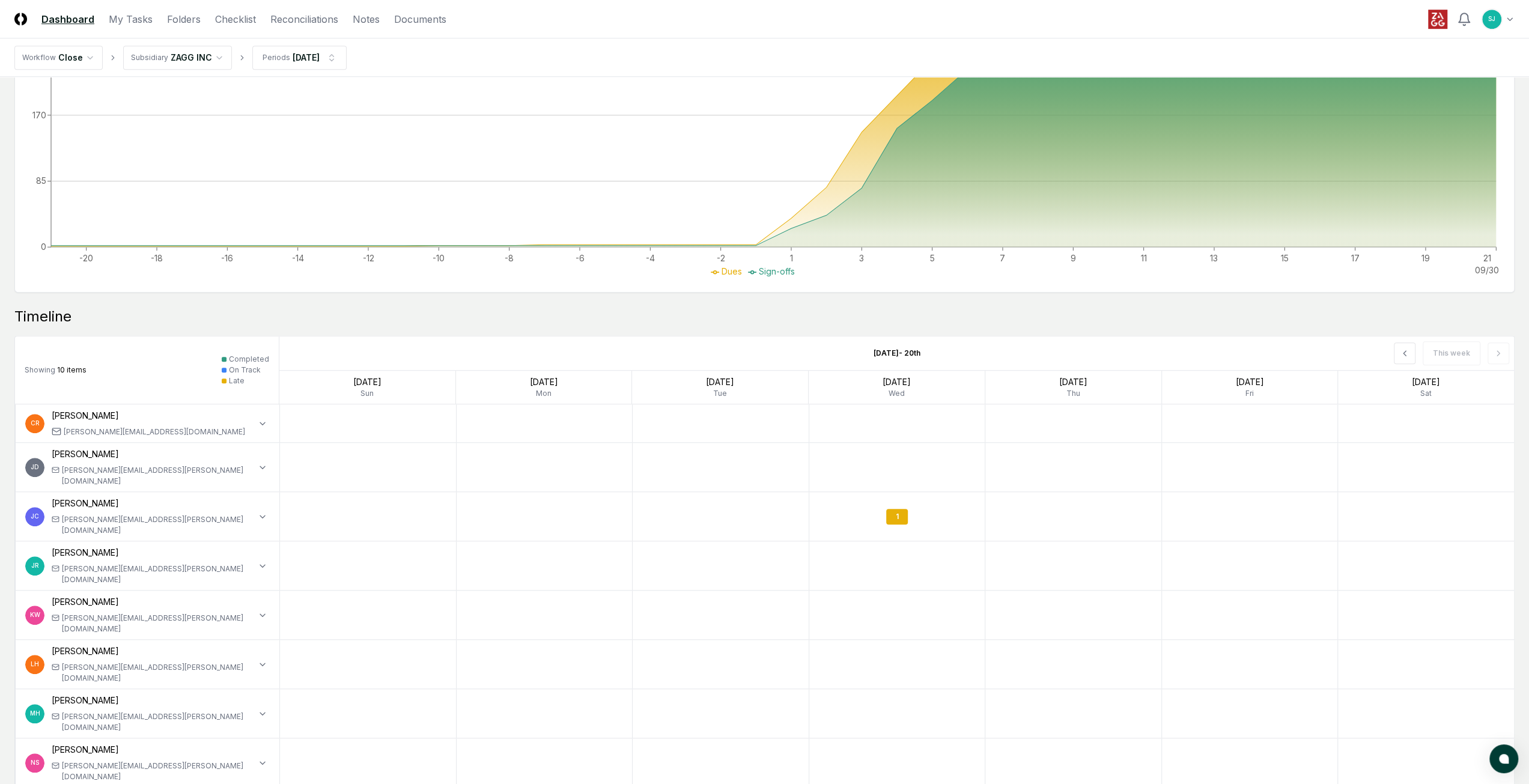
scroll to position [835, 0]
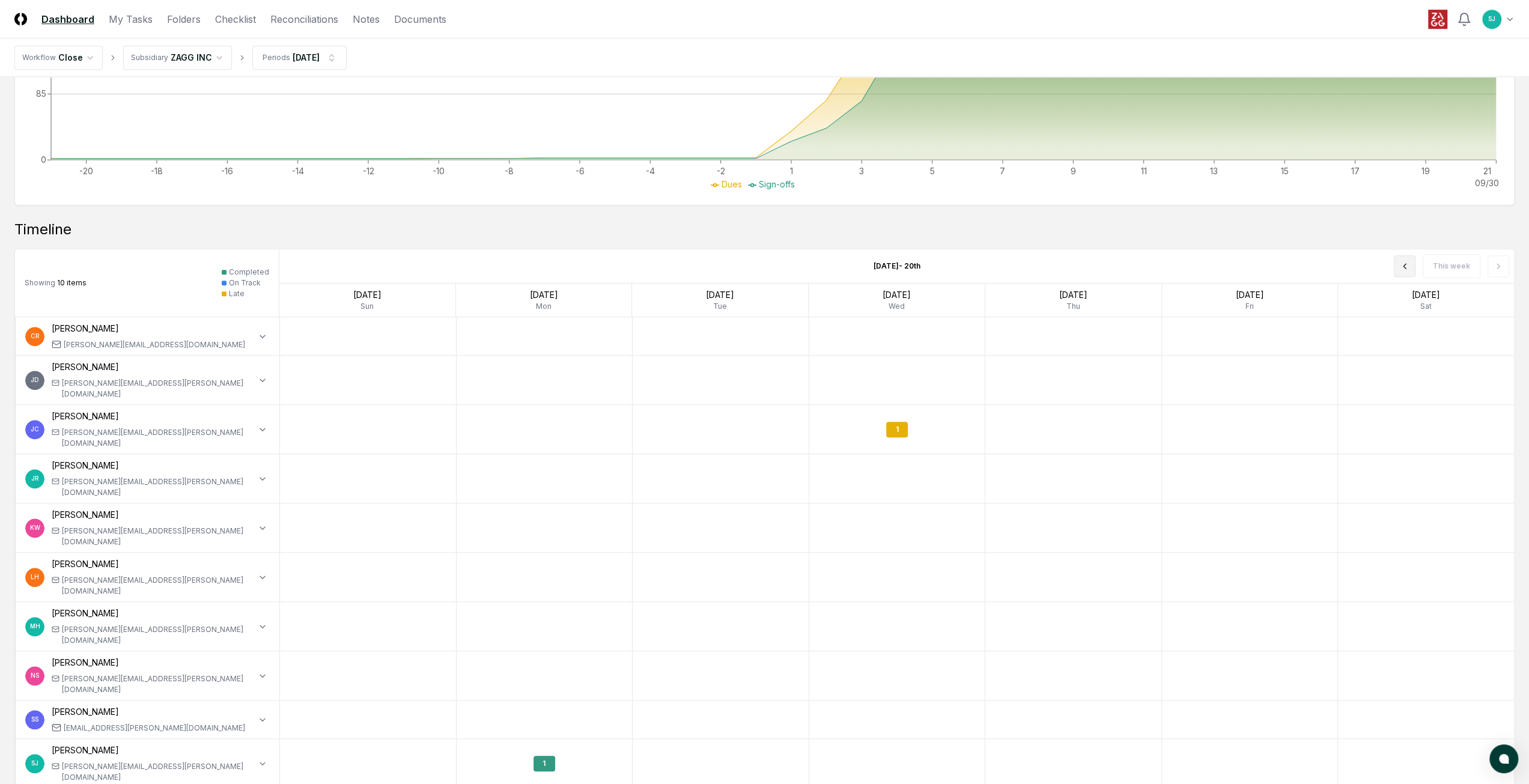
click at [1400, 268] on button at bounding box center [1404, 266] width 22 height 22
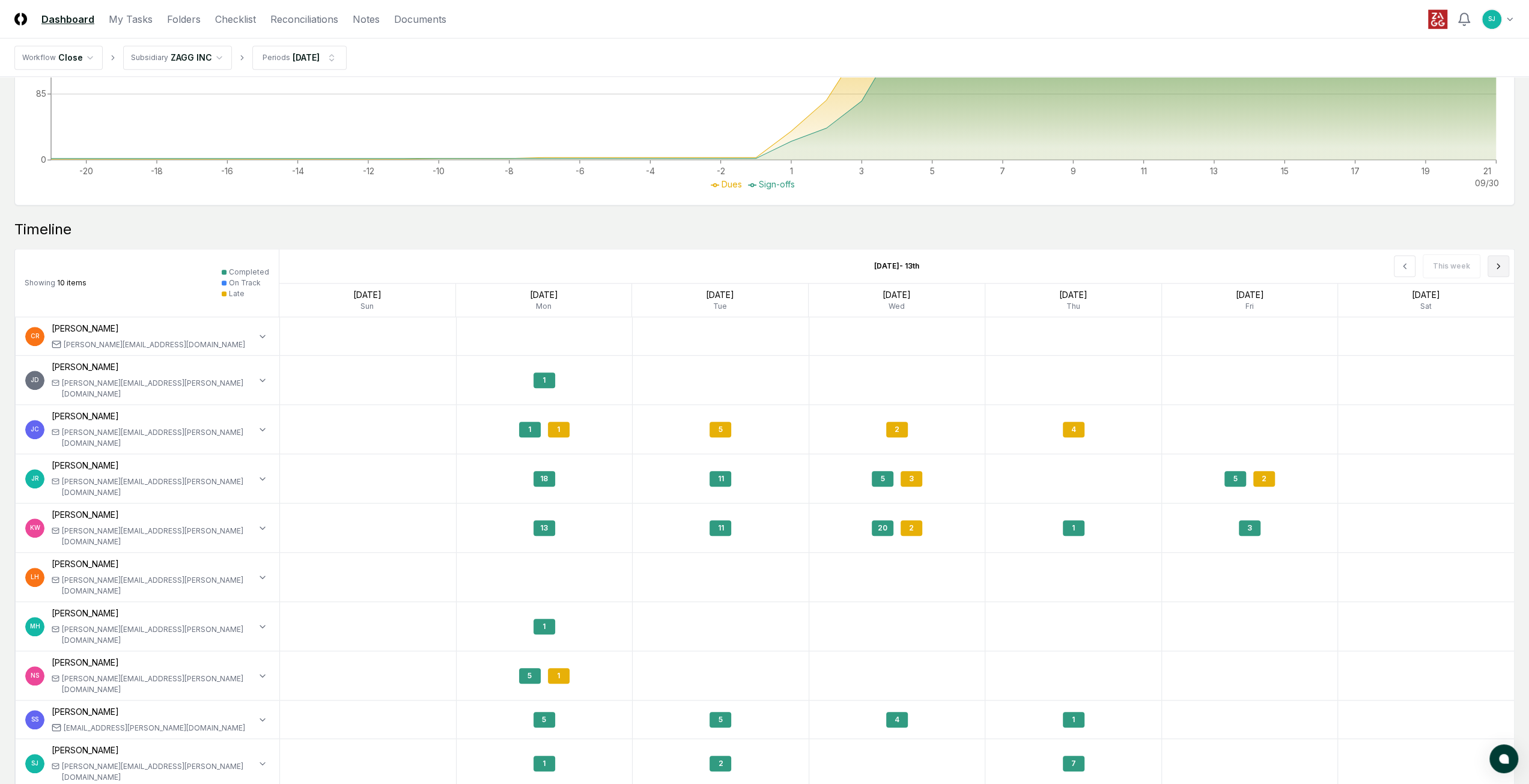
click at [1489, 267] on button at bounding box center [1498, 266] width 22 height 22
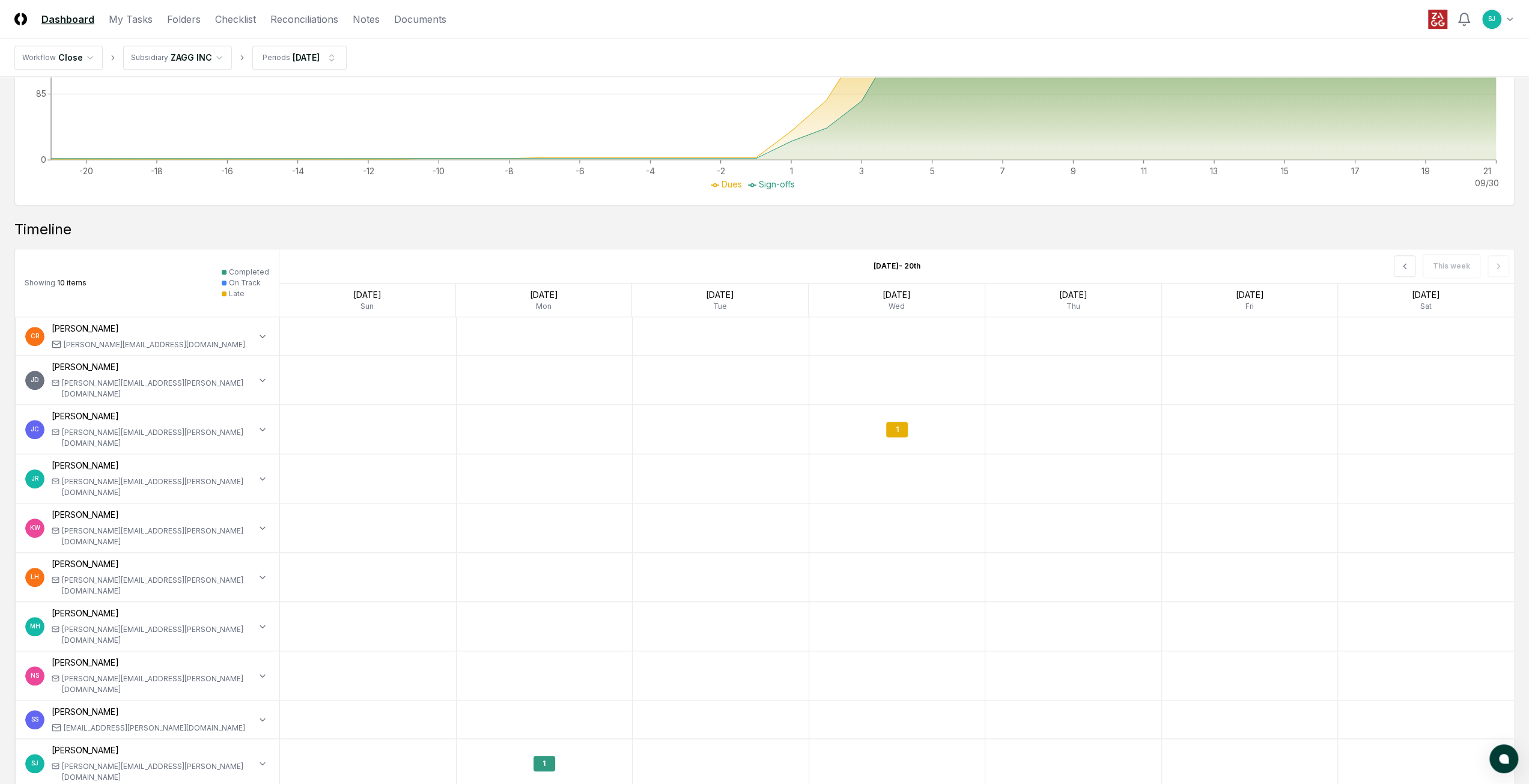
click at [1494, 266] on div "This week" at bounding box center [1267, 266] width 494 height 34
click at [1251, 227] on div "Timeline" at bounding box center [764, 229] width 1500 height 19
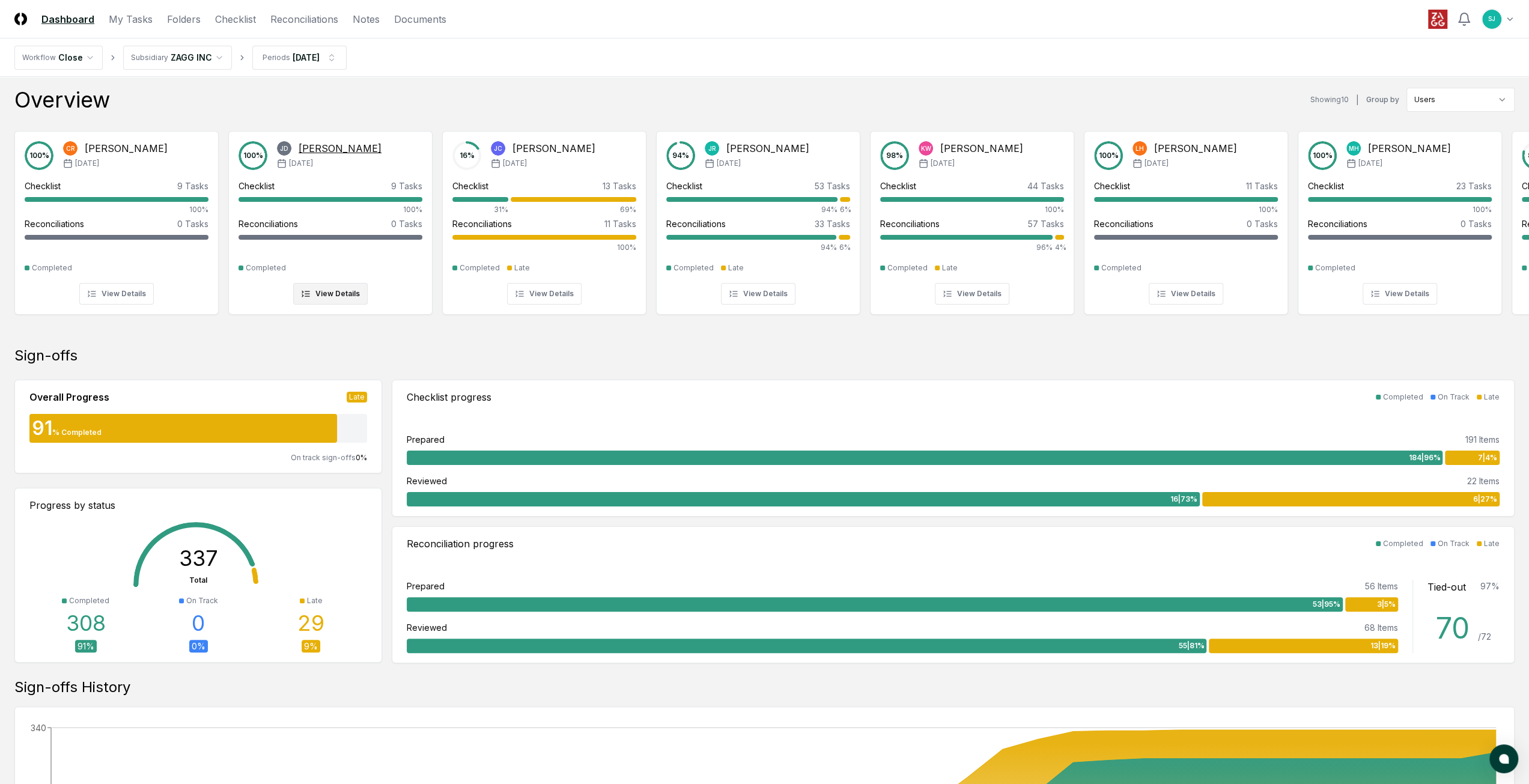
scroll to position [0, 0]
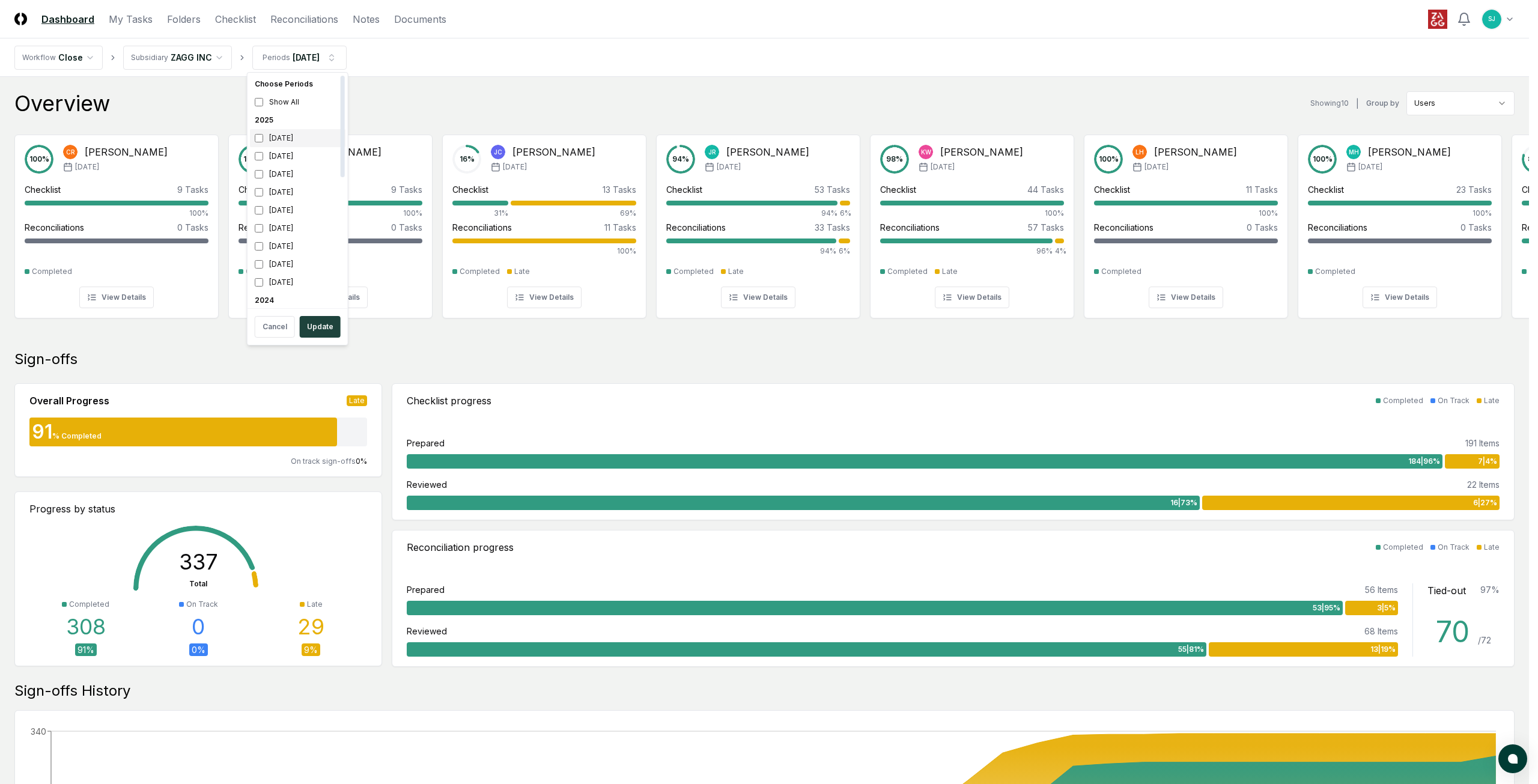
click at [283, 141] on div "[DATE]" at bounding box center [298, 138] width 95 height 18
click at [286, 155] on div "[DATE]" at bounding box center [298, 156] width 95 height 18
click at [322, 328] on button "Update" at bounding box center [320, 326] width 41 height 22
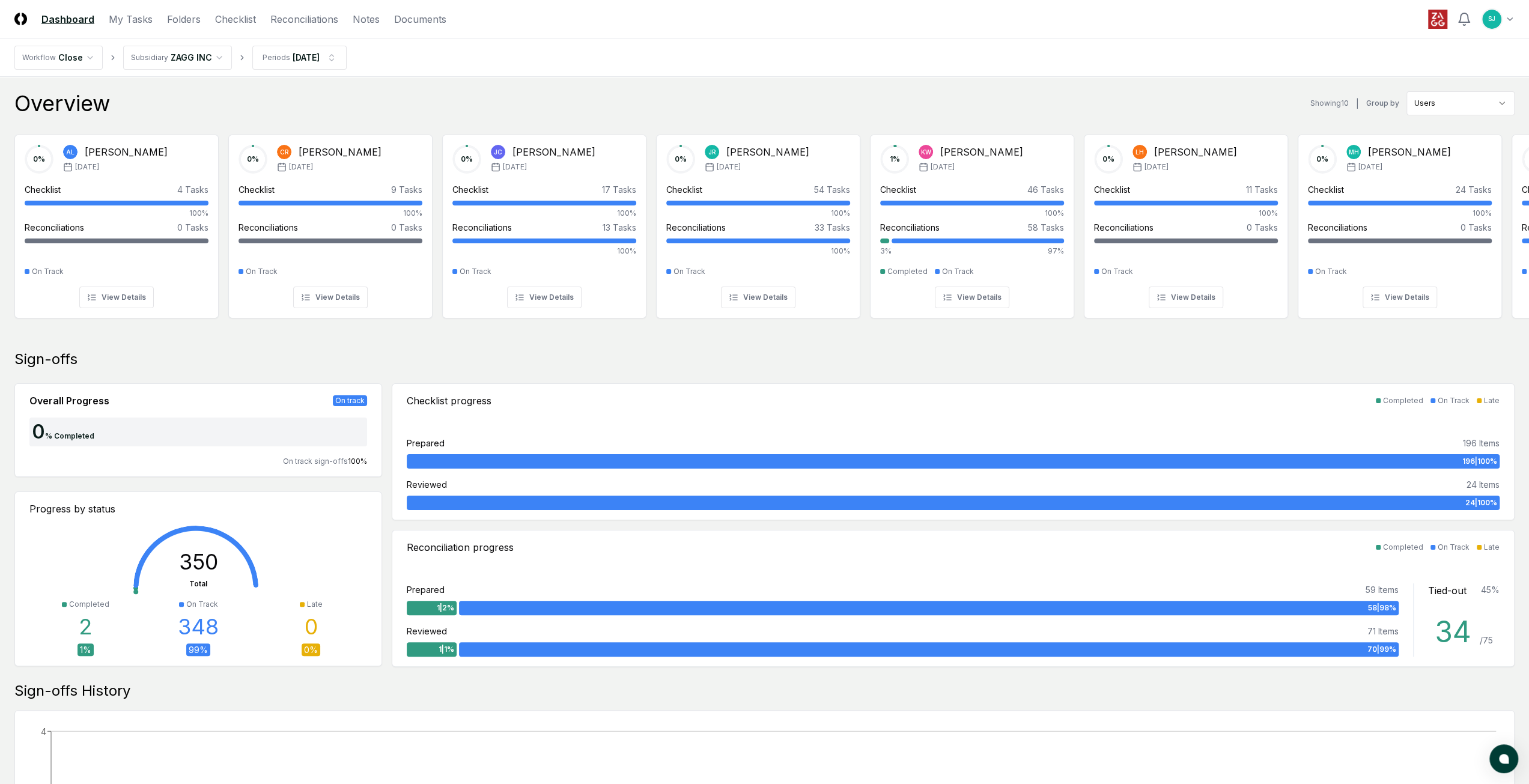
click at [554, 375] on div "Sign-offs Overall Progress On track 0 % Completed On track sign-offs 100 % Prog…" at bounding box center [764, 509] width 1500 height 317
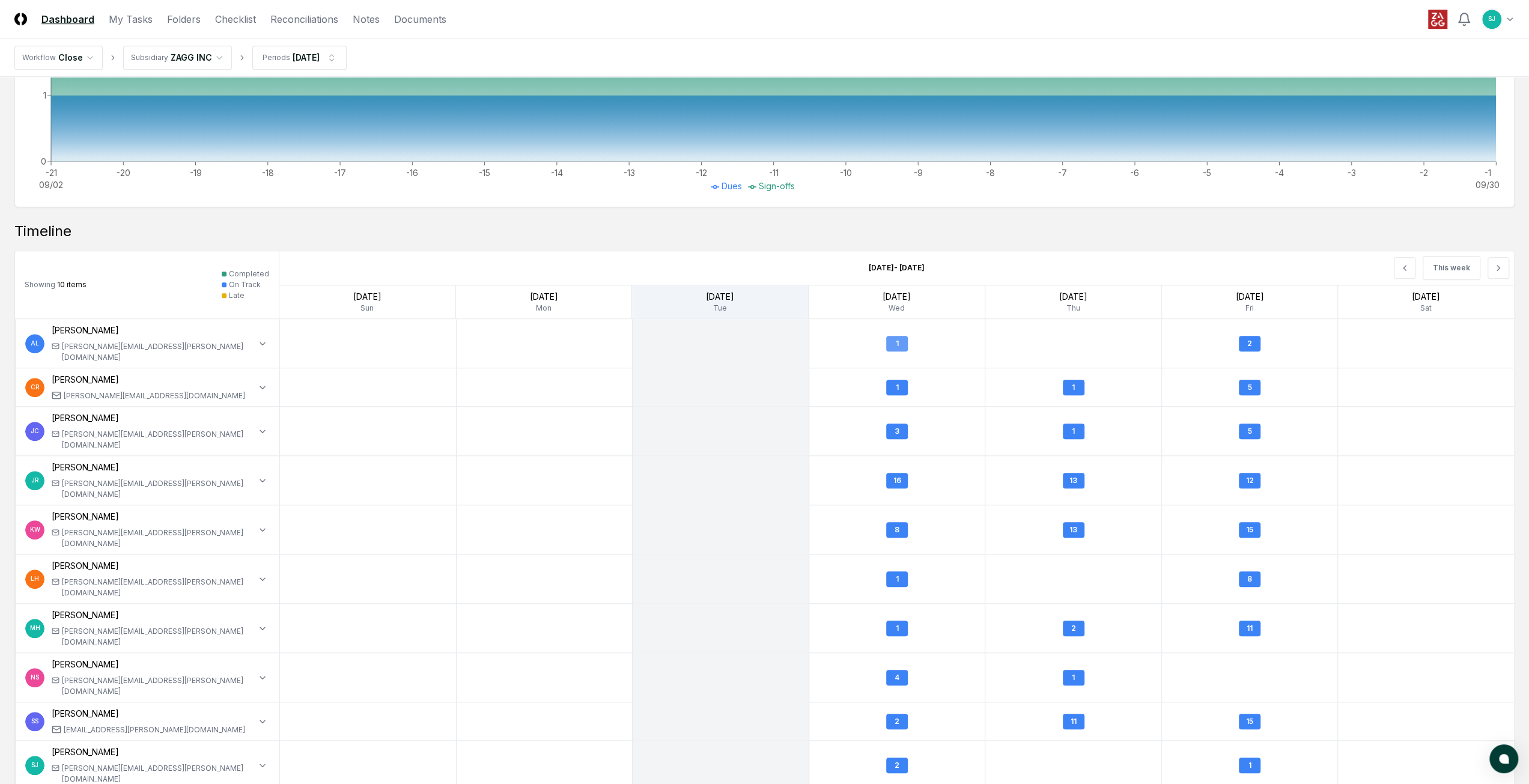
scroll to position [835, 0]
click at [925, 301] on div "Wed" at bounding box center [897, 306] width 176 height 11
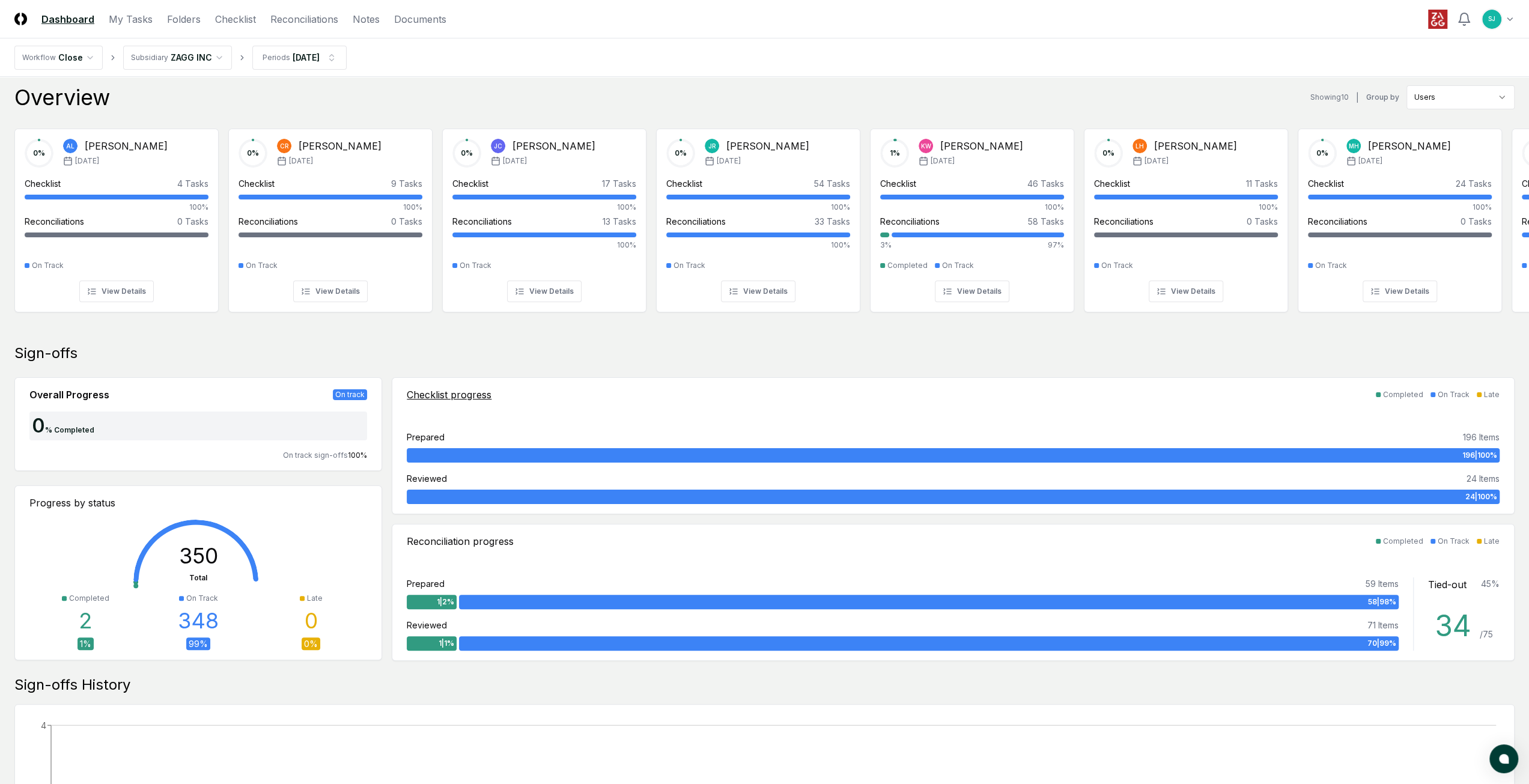
scroll to position [0, 0]
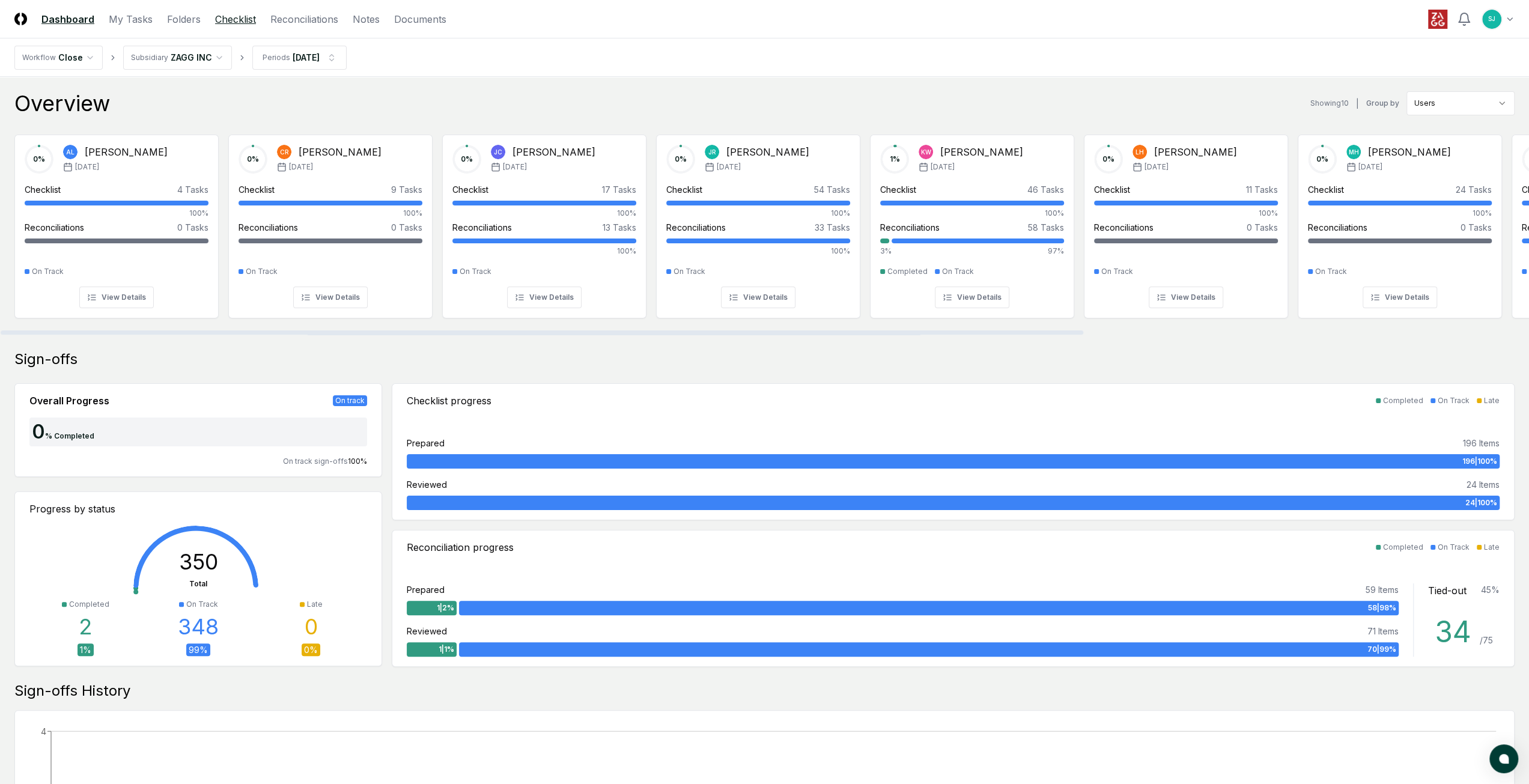
click at [252, 19] on link "Checklist" at bounding box center [235, 19] width 41 height 14
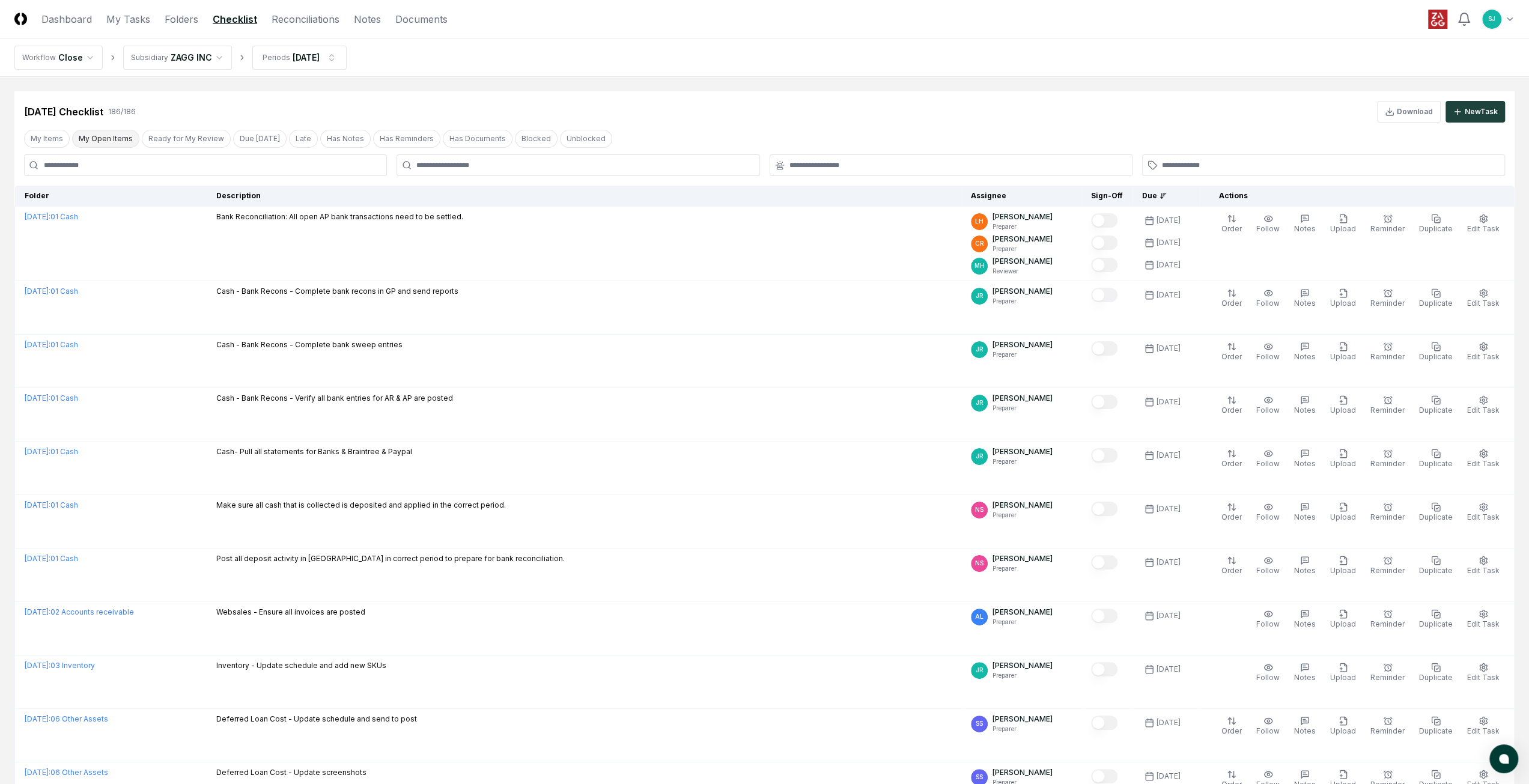
click at [90, 142] on button "My Open Items" at bounding box center [105, 139] width 67 height 18
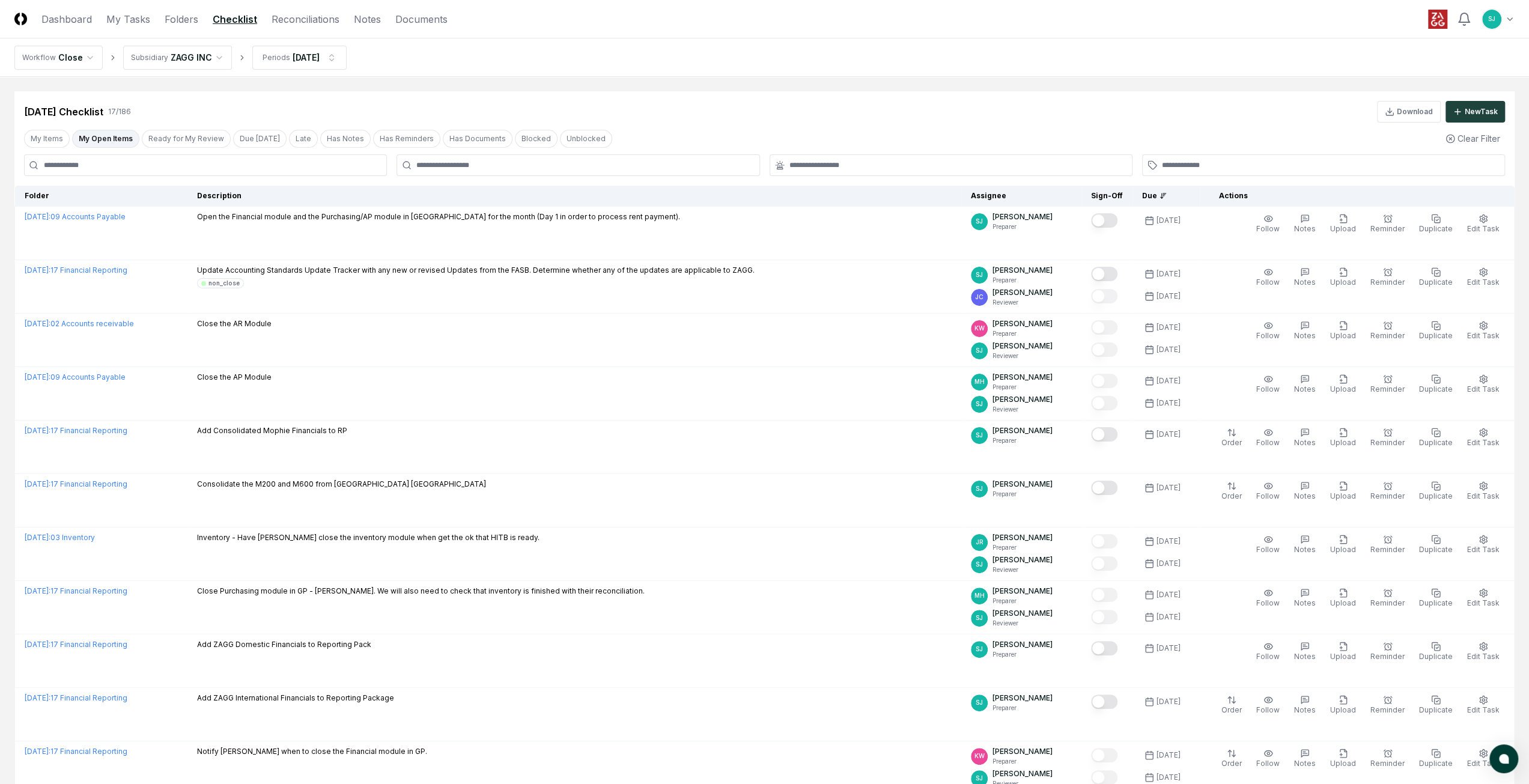
click at [1039, 40] on nav "Workflow Close Subsidiary ZAGG INC Periods [DATE]" at bounding box center [764, 57] width 1529 height 39
click at [1005, 79] on main "Cancel Reassign [DATE] Checklist 17 / 186 Download New Task My Items My Open It…" at bounding box center [764, 603] width 1529 height 1053
click at [711, 133] on div "My Items My Open Items Ready for My Review Due [DATE] Late Has Notes Has Remind…" at bounding box center [764, 138] width 1500 height 22
click at [691, 110] on div "[DATE] Checklist 17 / 186 Download New Task" at bounding box center [764, 112] width 1481 height 22
